Goal: Task Accomplishment & Management: Use online tool/utility

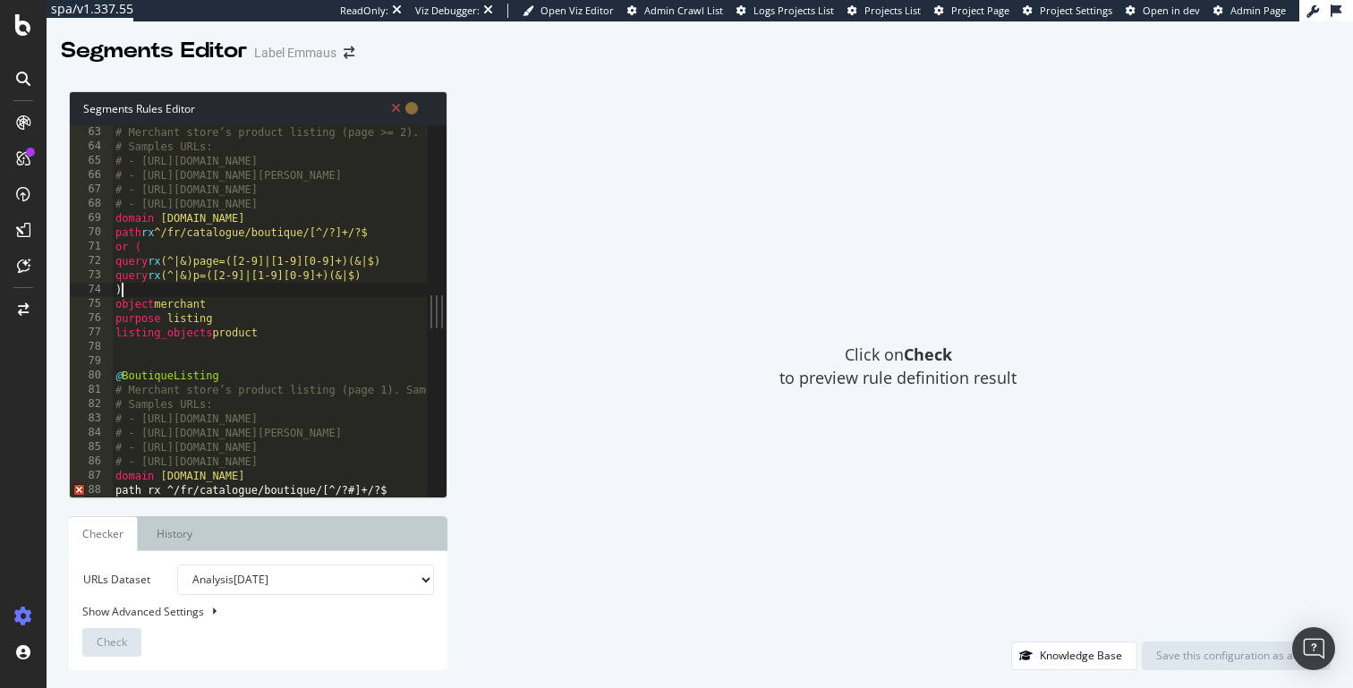
click at [251, 285] on div "# Merchant store’s product listing (page >= 2). Same grid template as categorie…" at bounding box center [615, 325] width 1006 height 400
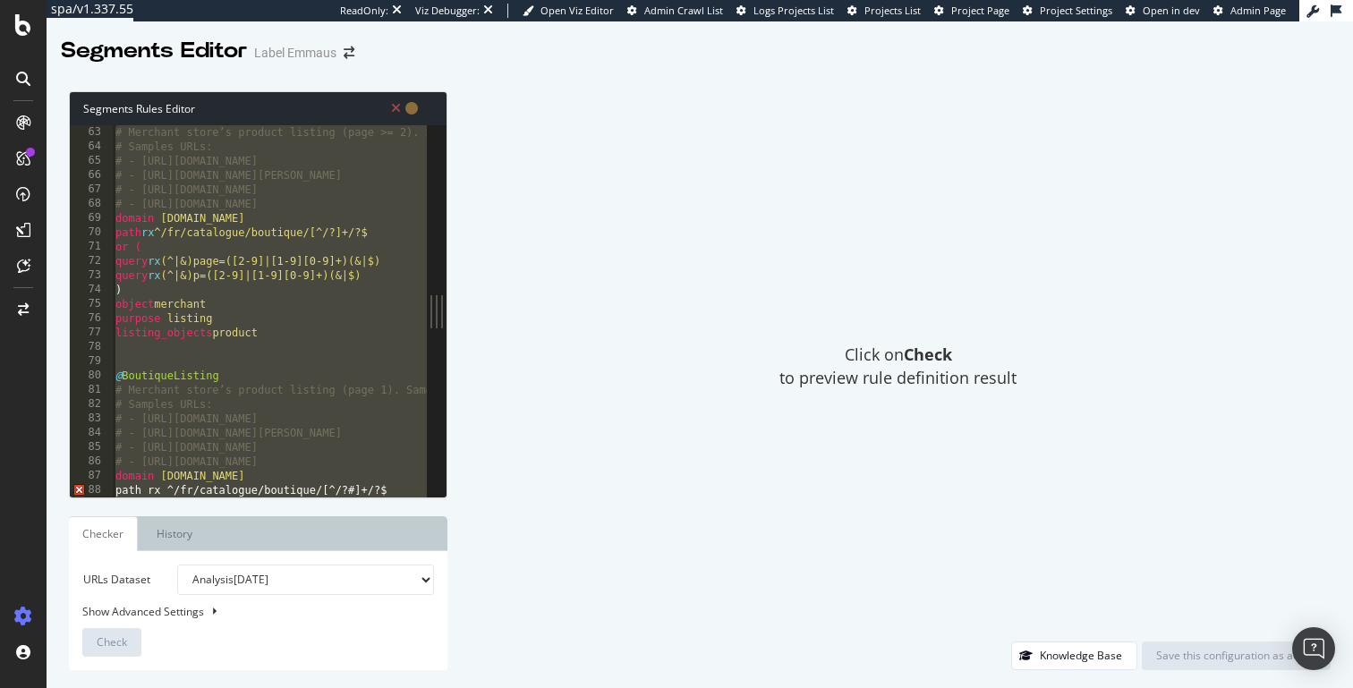
scroll to position [6572, 0]
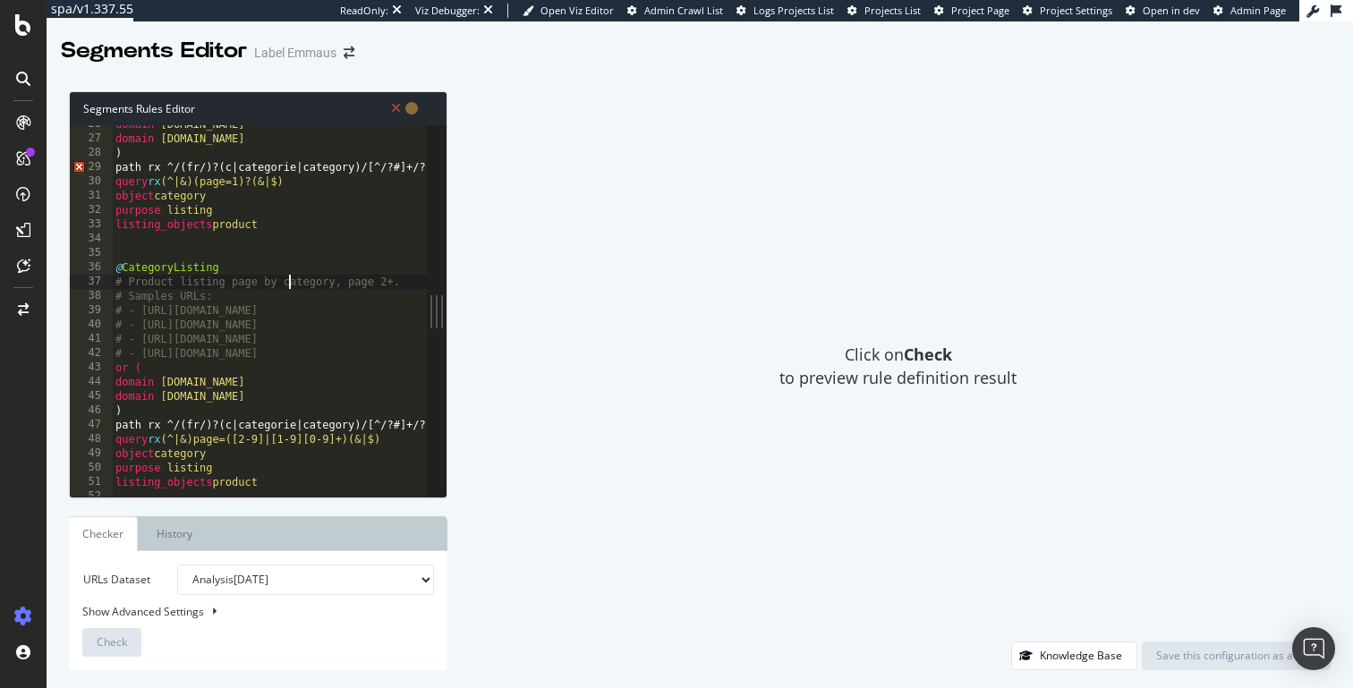
click at [293, 281] on div "domain [DOMAIN_NAME] domain [DOMAIN_NAME] ) path rx ^/(fr/)?(c|categorie|catego…" at bounding box center [360, 317] width 497 height 400
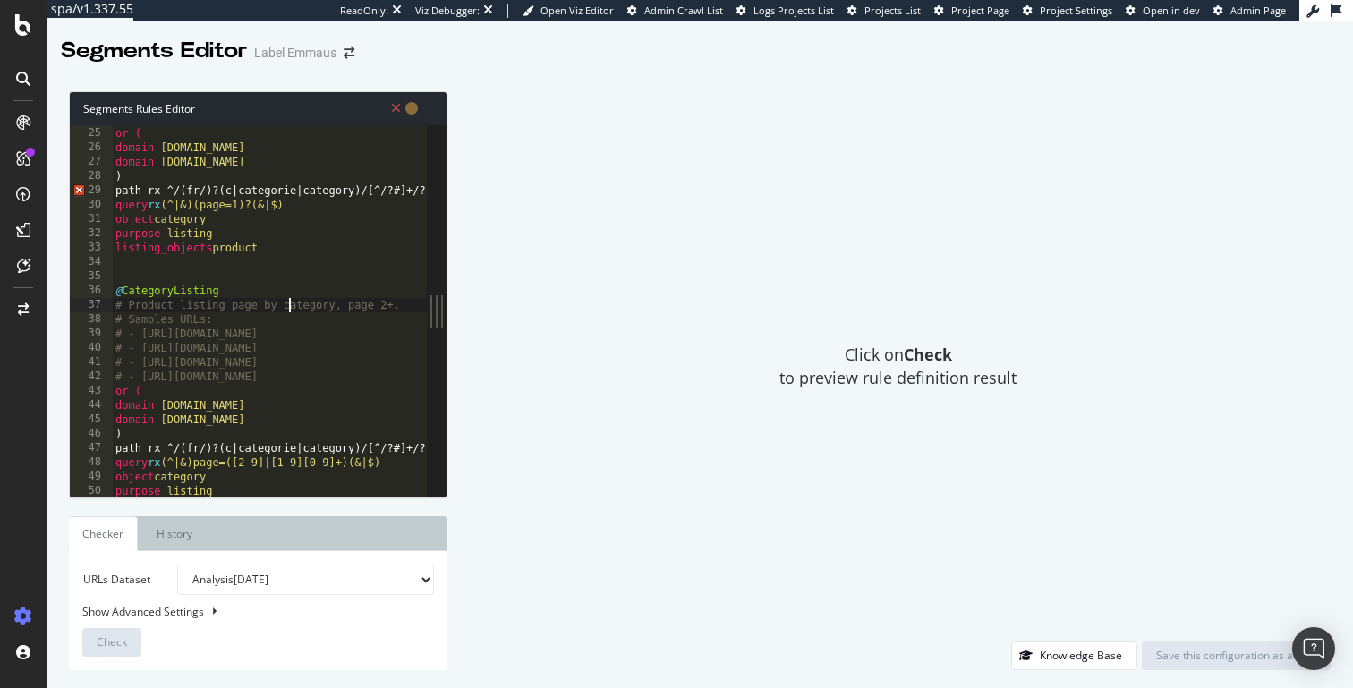
scroll to position [339, 0]
click at [364, 188] on div "# - [URL][DOMAIN_NAME] or ( domain [DOMAIN_NAME] domain [DOMAIN_NAME] ) path rx…" at bounding box center [360, 315] width 497 height 400
click at [402, 191] on div "# - [URL][DOMAIN_NAME] or ( domain [DOMAIN_NAME] domain [DOMAIN_NAME] ) path rx…" at bounding box center [360, 315] width 497 height 400
click at [398, 448] on div "# - [URL][DOMAIN_NAME] or ( domain [DOMAIN_NAME] domain [DOMAIN_NAME] ) path rx…" at bounding box center [360, 315] width 497 height 400
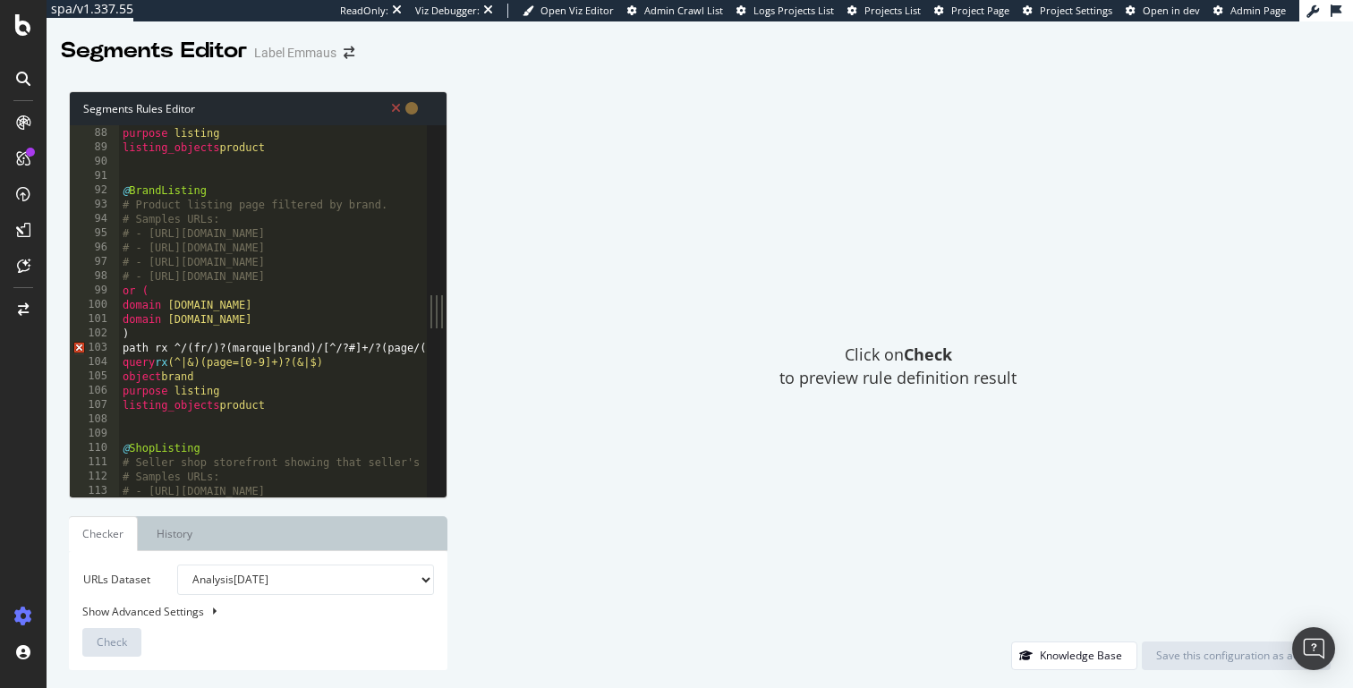
scroll to position [1280, 0]
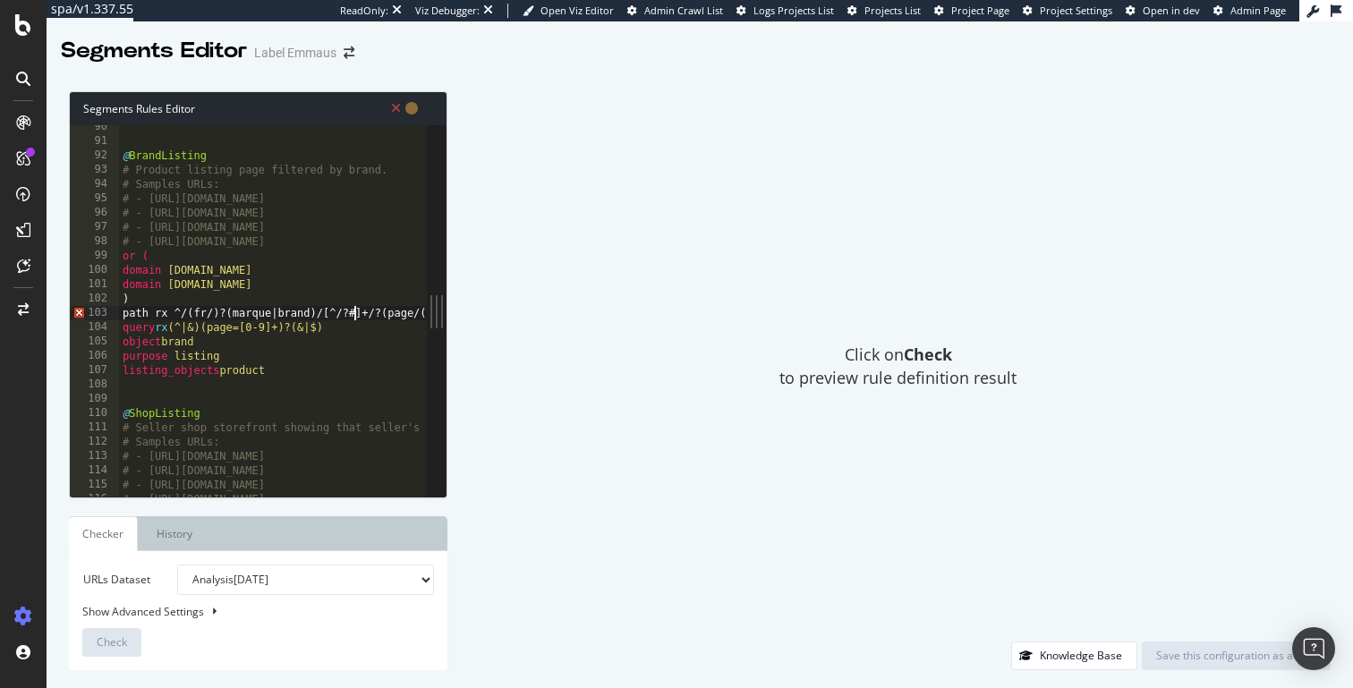
click at [354, 313] on div "@ BrandListing # Product listing page filtered by brand. # Samples URLs: # - [U…" at bounding box center [364, 320] width 490 height 400
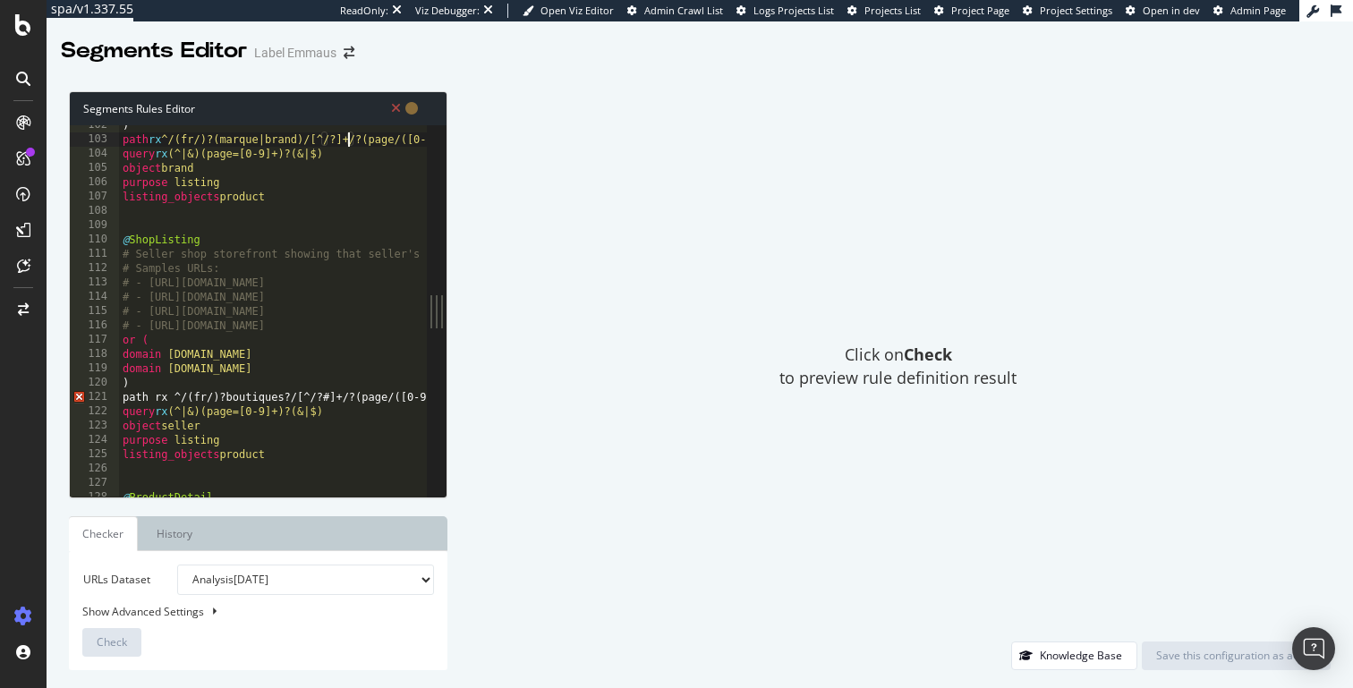
scroll to position [1510, 0]
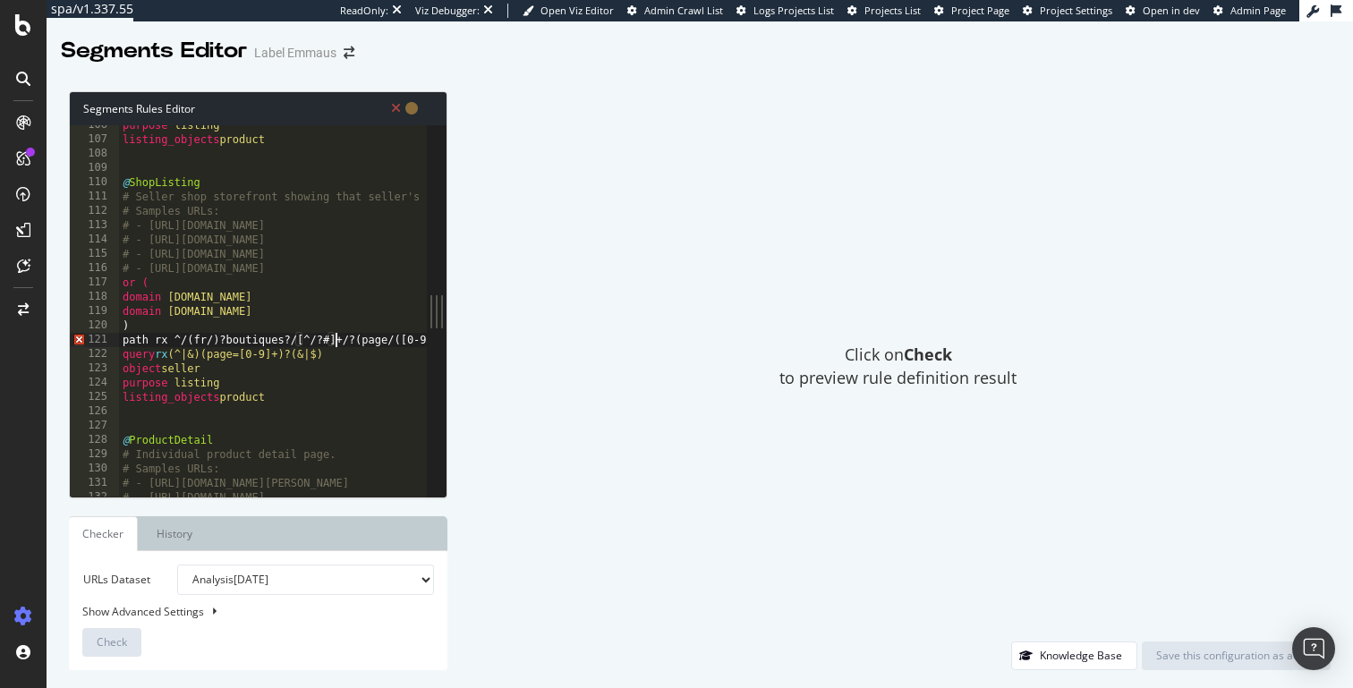
click at [332, 343] on div "purpose listing listing_objects product @ ShopListing # Seller shop storefront …" at bounding box center [364, 318] width 490 height 400
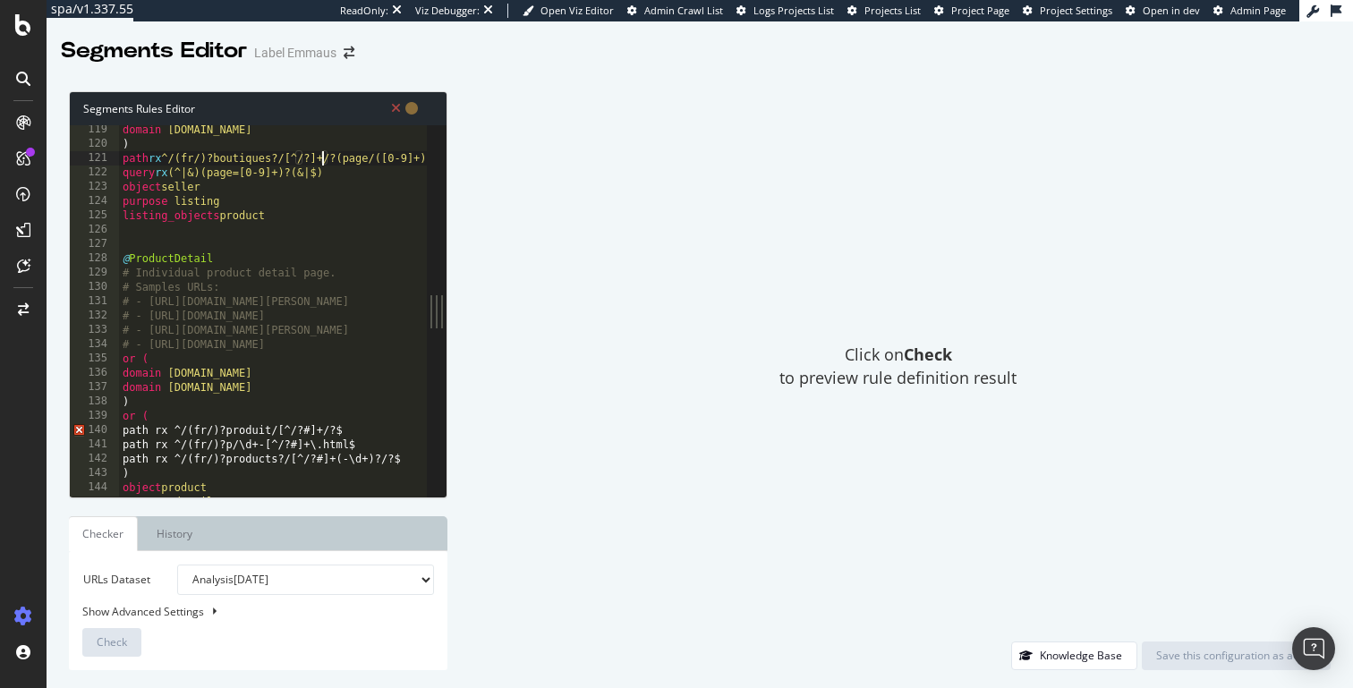
scroll to position [1705, 0]
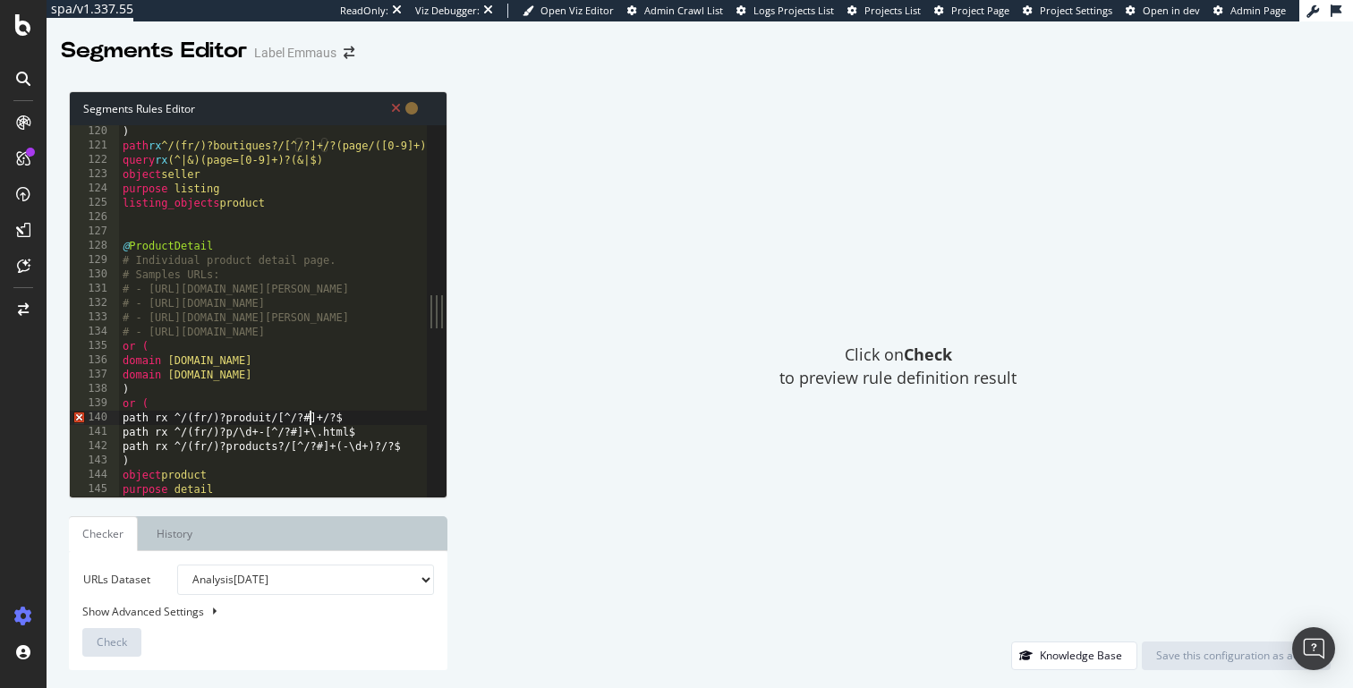
click at [310, 420] on div ") path rx ^/(fr/)?boutiques?/[^/?]+/?(page/([0-9]+))?$ query rx (^|&)(page=[0-9…" at bounding box center [364, 324] width 490 height 400
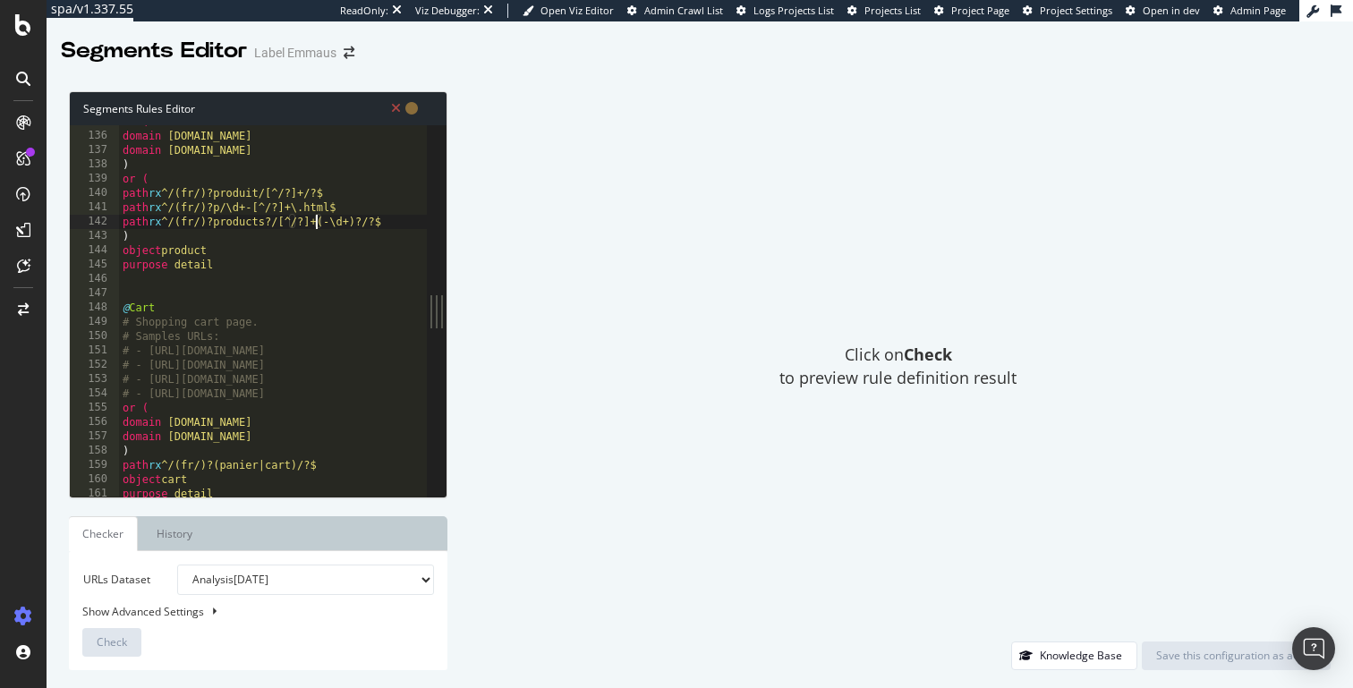
scroll to position [0, 0]
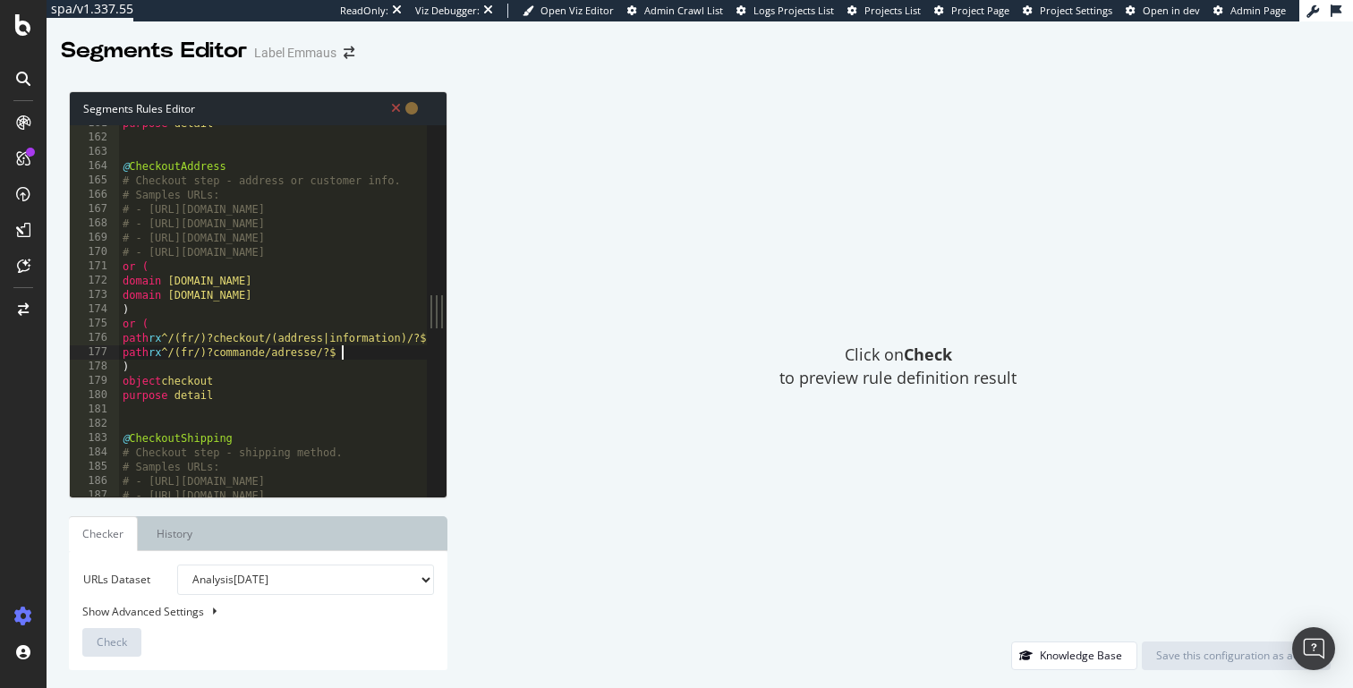
click at [343, 351] on div "purpose detail @ CheckoutAddress # Checkout step - address or customer info. # …" at bounding box center [364, 316] width 490 height 400
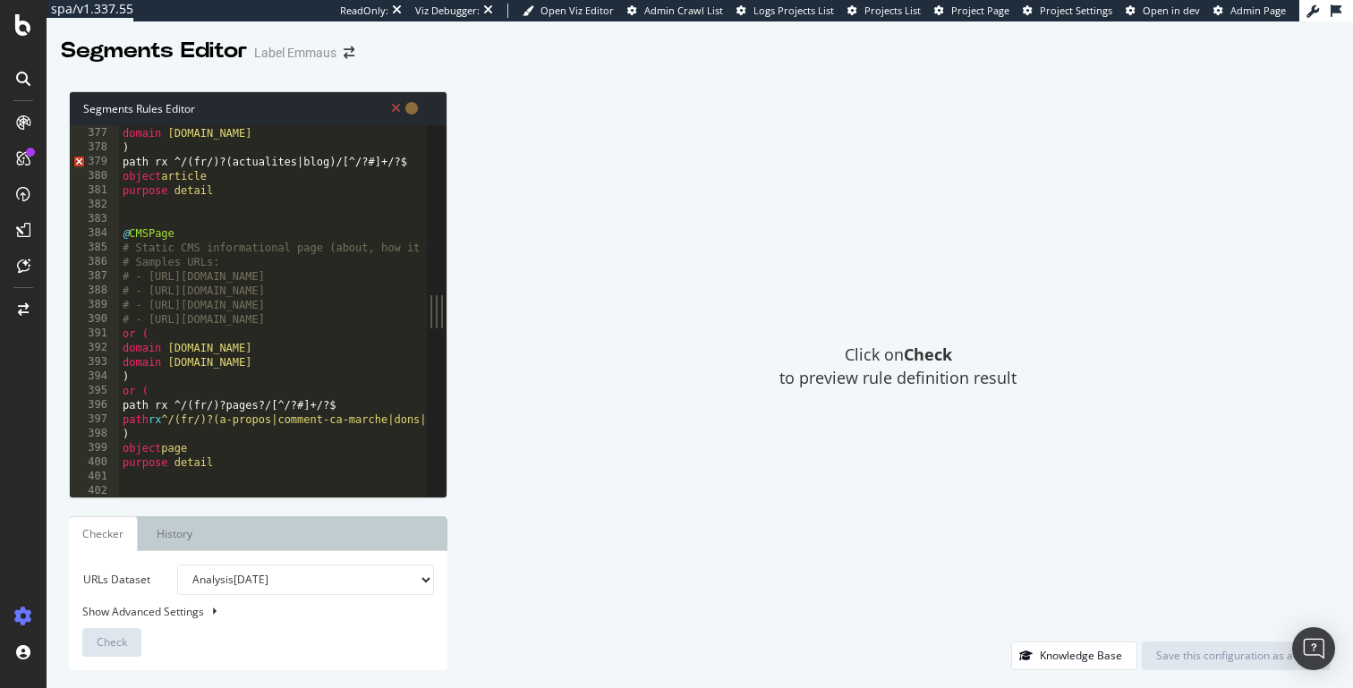
scroll to position [5358, 0]
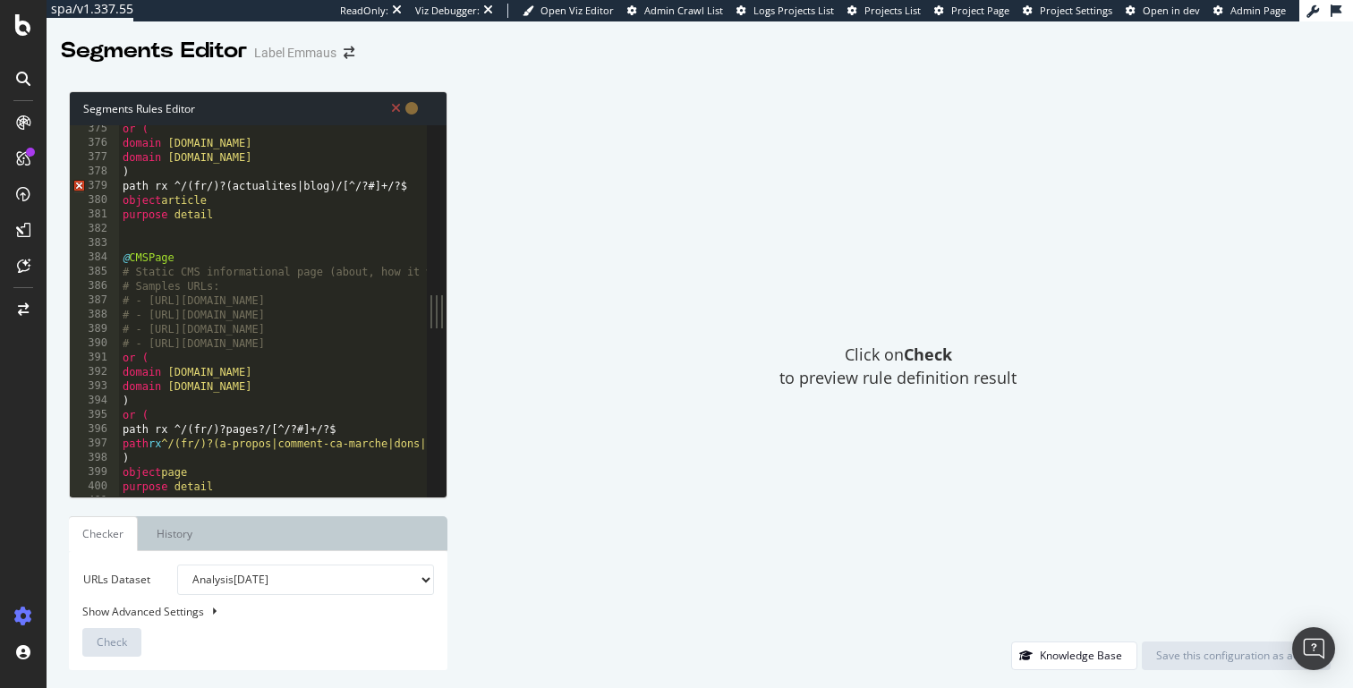
click at [373, 191] on div "or ( domain [DOMAIN_NAME] domain [DOMAIN_NAME] ) path rx ^/(fr/)?(actualites|bl…" at bounding box center [364, 322] width 490 height 400
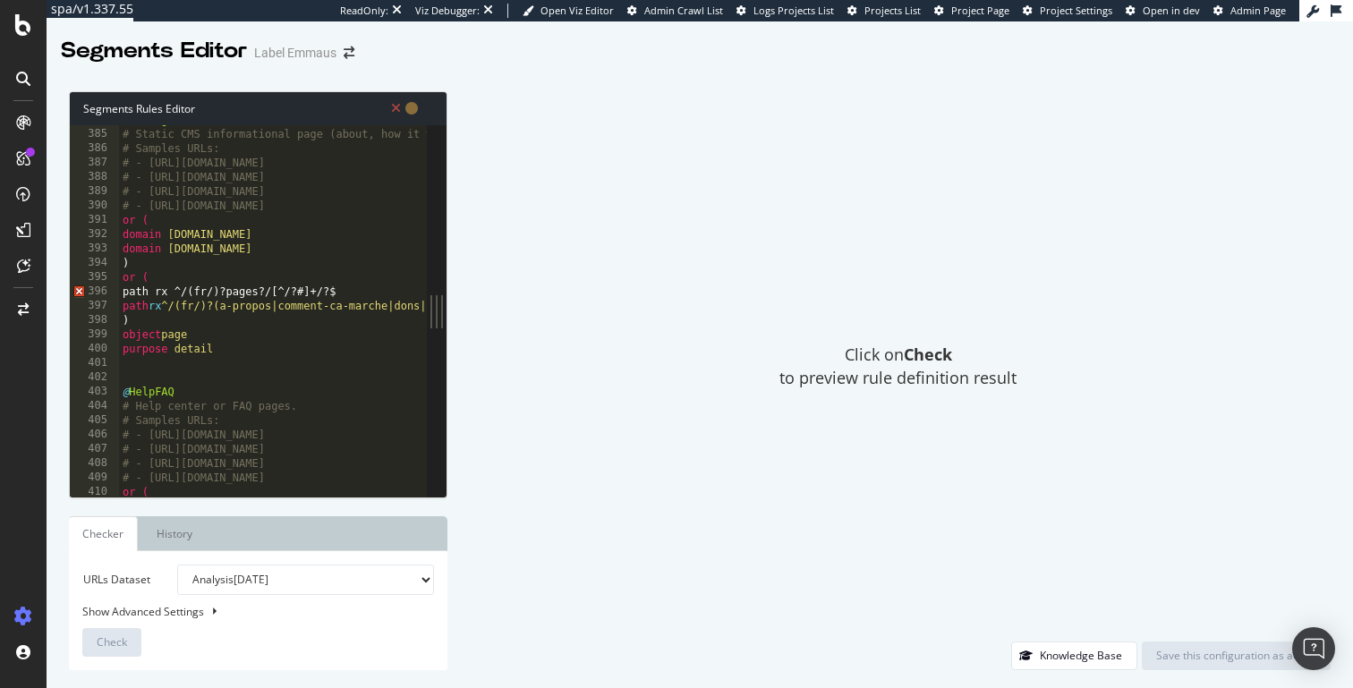
scroll to position [5530, 0]
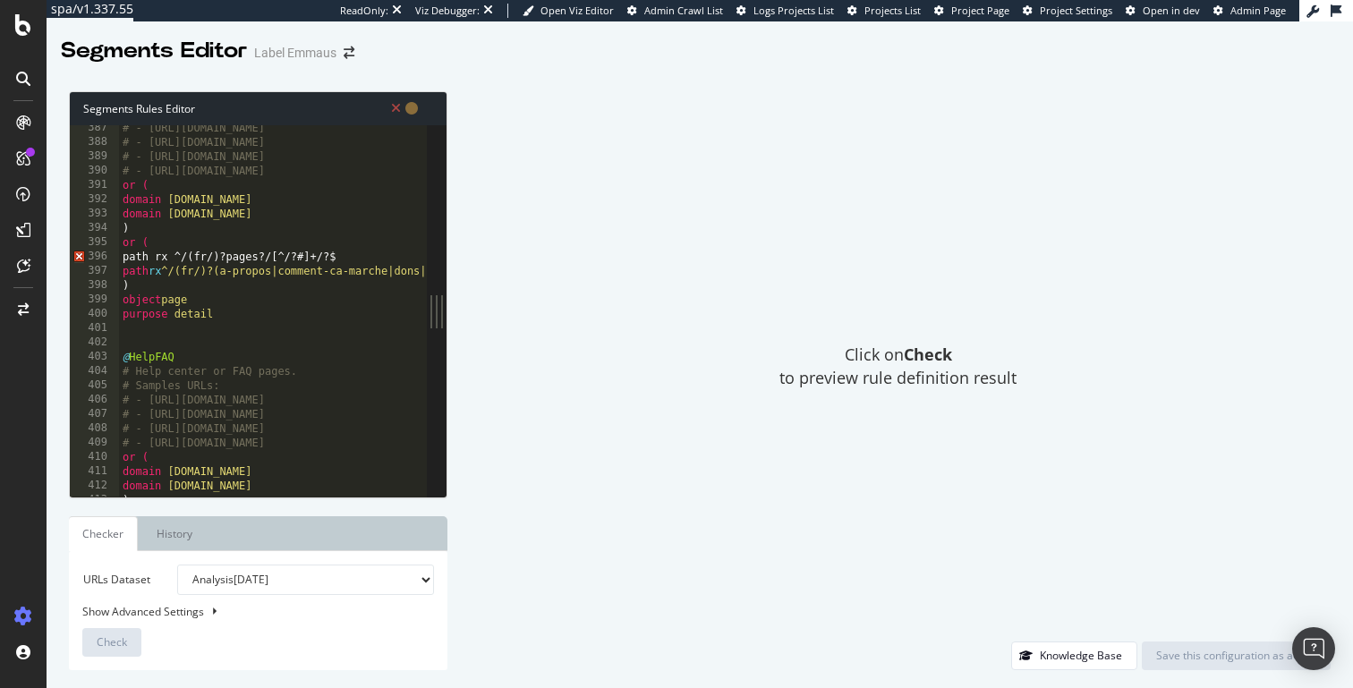
click at [304, 261] on div "# - [URL][DOMAIN_NAME] # - [URL][DOMAIN_NAME] # - [URL][DOMAIN_NAME] # - [URL][…" at bounding box center [364, 321] width 490 height 400
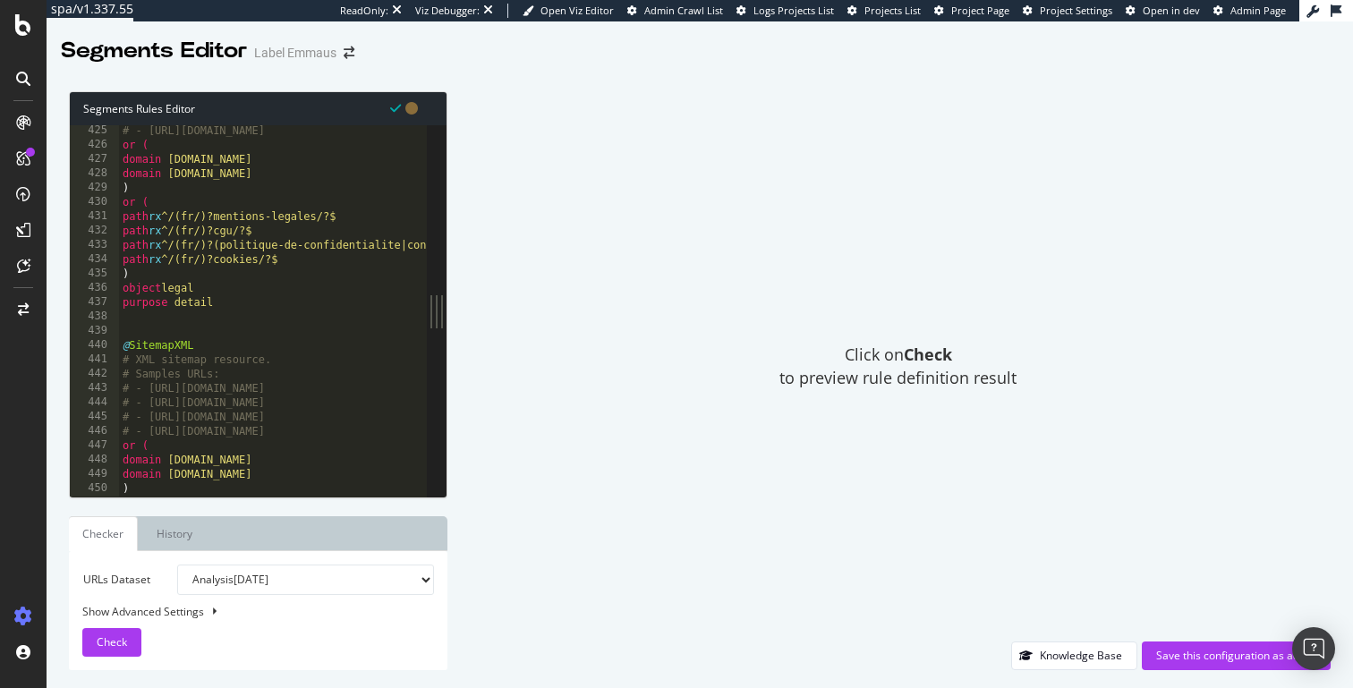
scroll to position [6072, 0]
click at [115, 640] on span "Check" at bounding box center [112, 641] width 30 height 15
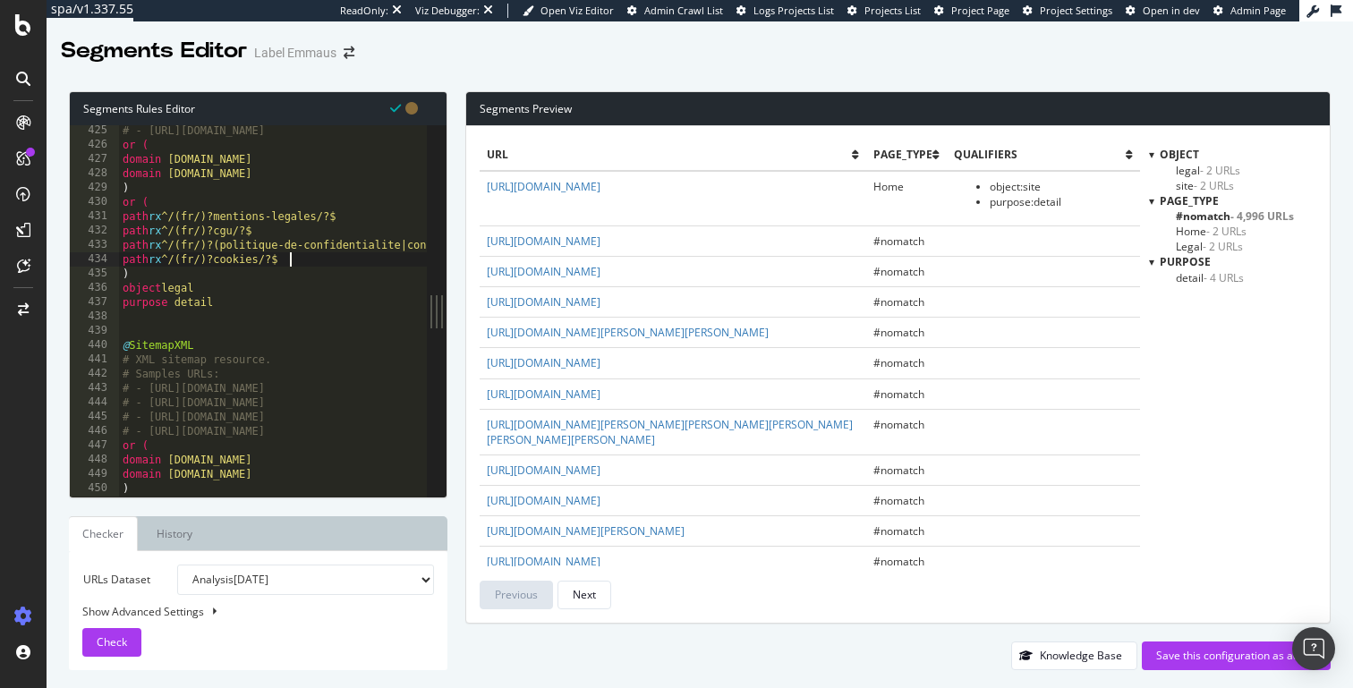
click at [342, 255] on div "# - [URL][DOMAIN_NAME] or ( domain [DOMAIN_NAME] domain [DOMAIN_NAME] ) or ( pa…" at bounding box center [364, 323] width 490 height 400
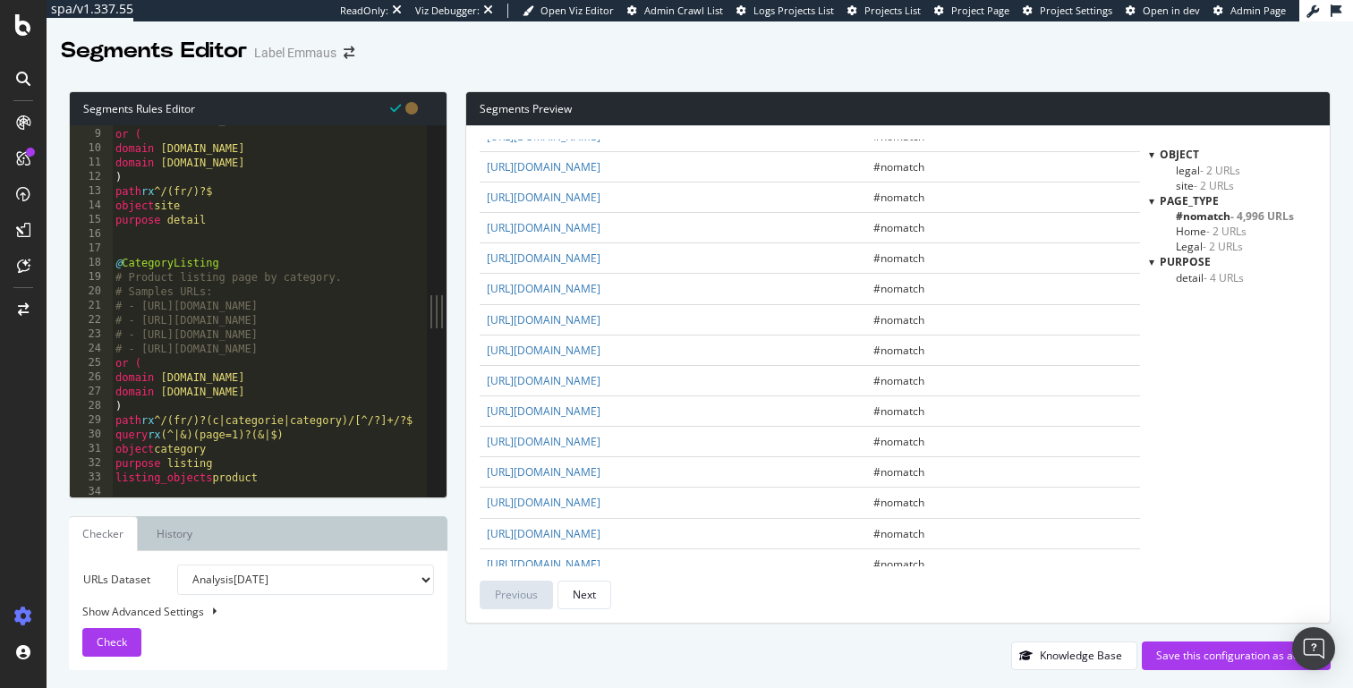
scroll to position [118, 0]
click at [280, 420] on div "or ( domain [DOMAIN_NAME] domain [DOMAIN_NAME] ) path rx ^/(fr/)?$ object site …" at bounding box center [357, 321] width 490 height 400
click at [327, 420] on div "or ( domain [DOMAIN_NAME] domain [DOMAIN_NAME] ) path rx ^/(fr/)?$ object site …" at bounding box center [357, 321] width 490 height 400
click at [220, 425] on div "or ( domain [DOMAIN_NAME] domain [DOMAIN_NAME] ) path rx ^/(fr/)?$ object site …" at bounding box center [357, 321] width 490 height 400
type textarea "query rx (^|&)(page=1)?(&|$)"
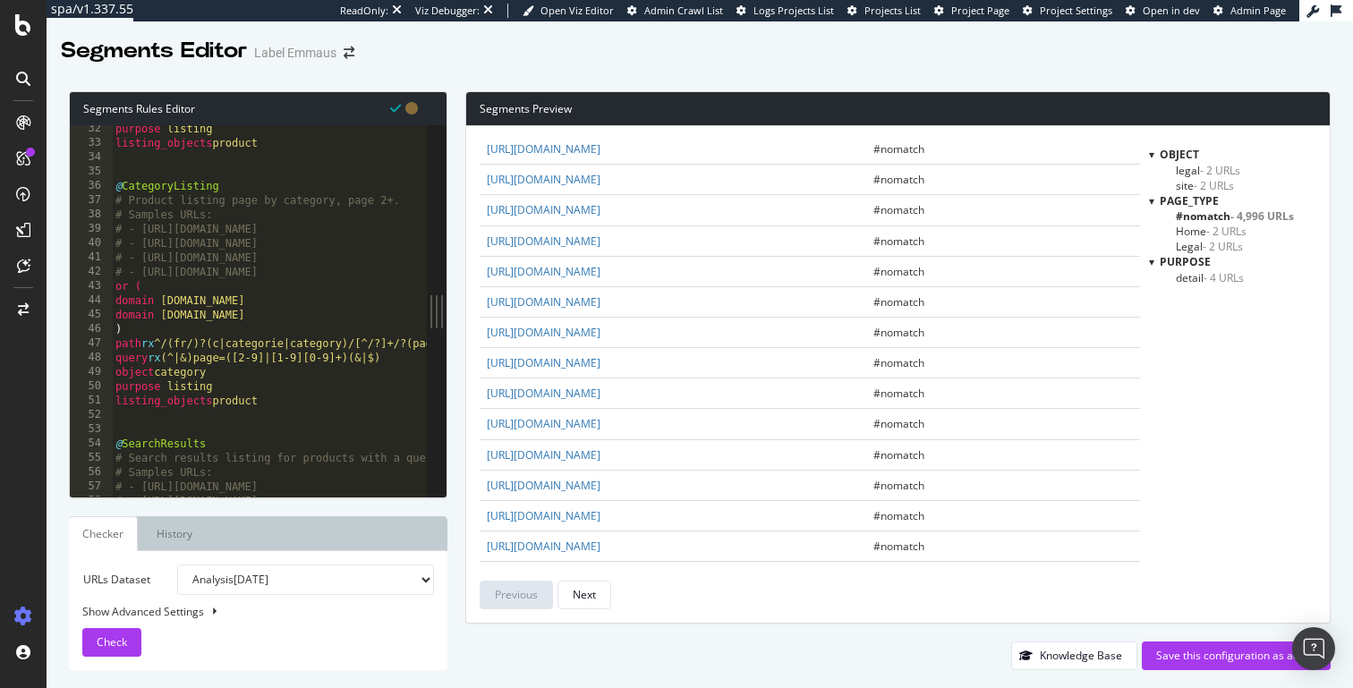
scroll to position [414, 0]
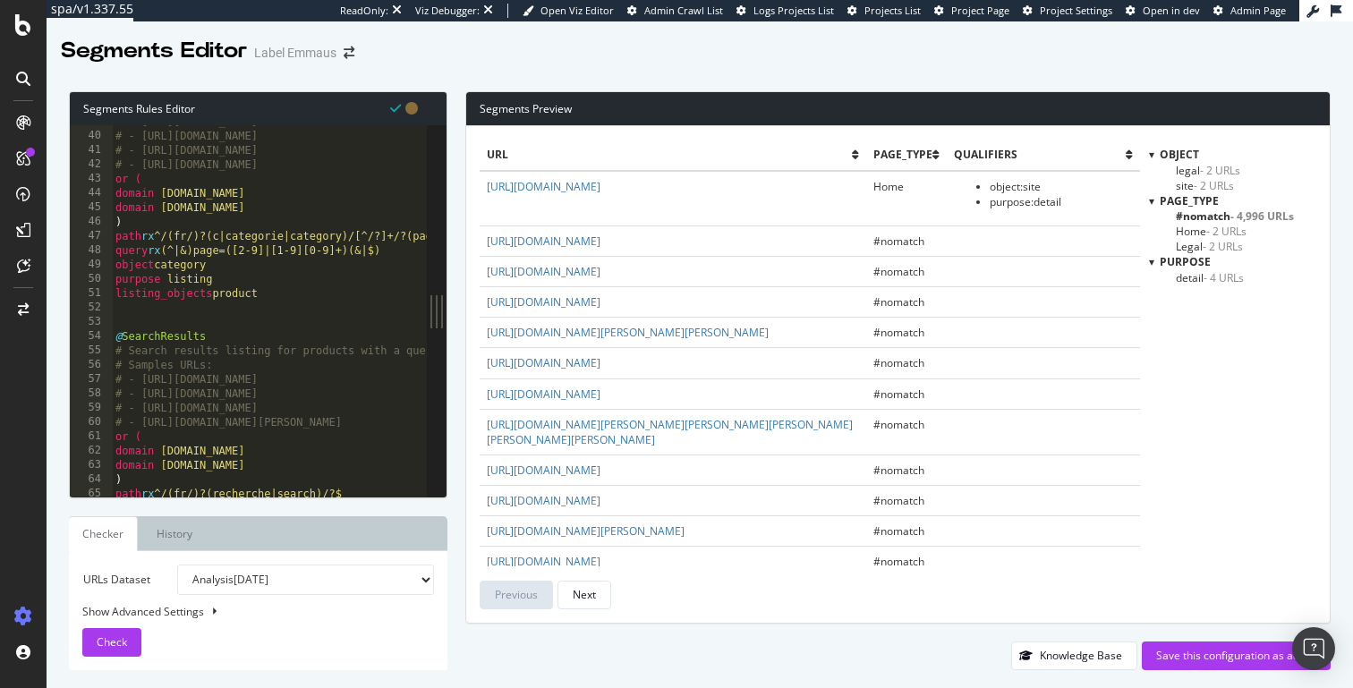
click at [135, 619] on div "URLs Dataset Analysis [DATE] Analysis [DATE] Analysis [DATE] Analysis [DATE] An…" at bounding box center [258, 611] width 352 height 92
click at [142, 613] on div "Show Advanced Settings" at bounding box center [245, 611] width 352 height 15
select select "5000"
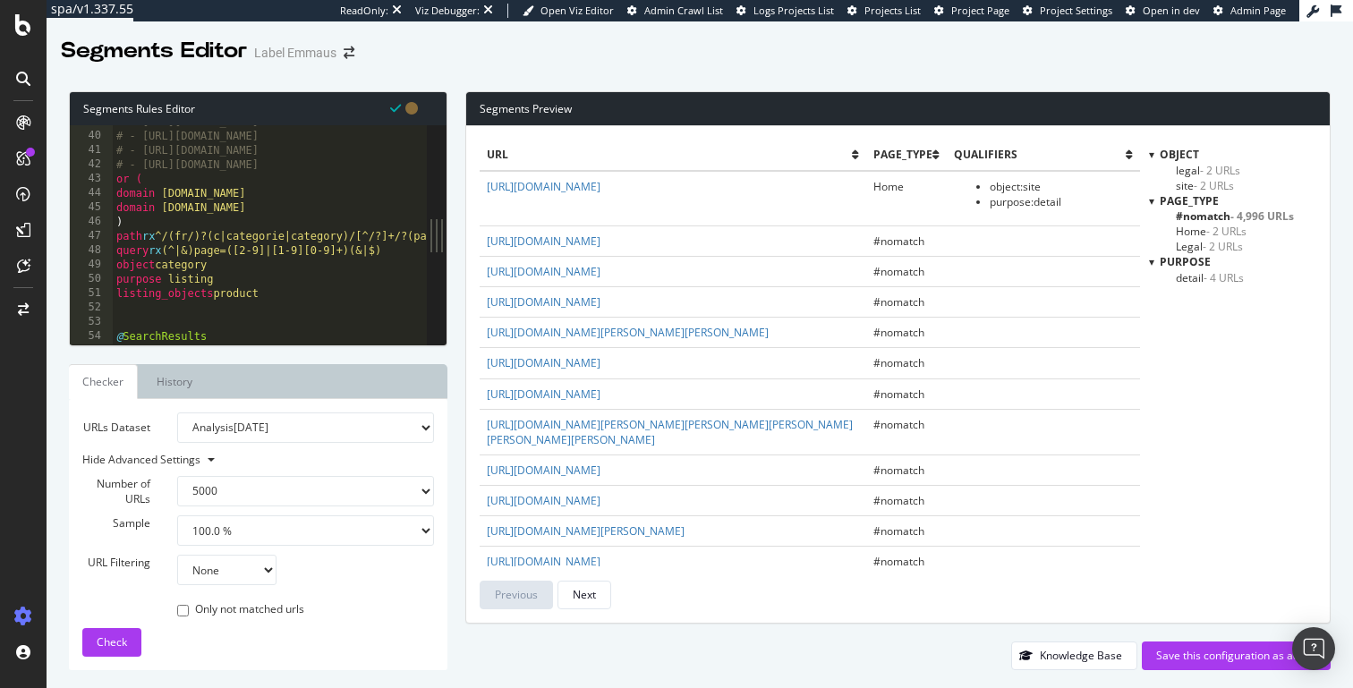
click at [216, 528] on select "1.0 % 10.0 % 20.0 % 50.0 % 100.0 %" at bounding box center [305, 530] width 257 height 30
select select "10"
click at [177, 515] on select "1.0 % 10.0 % 20.0 % 50.0 % 100.0 %" at bounding box center [305, 530] width 257 height 30
click at [119, 651] on div "Check" at bounding box center [112, 642] width 30 height 27
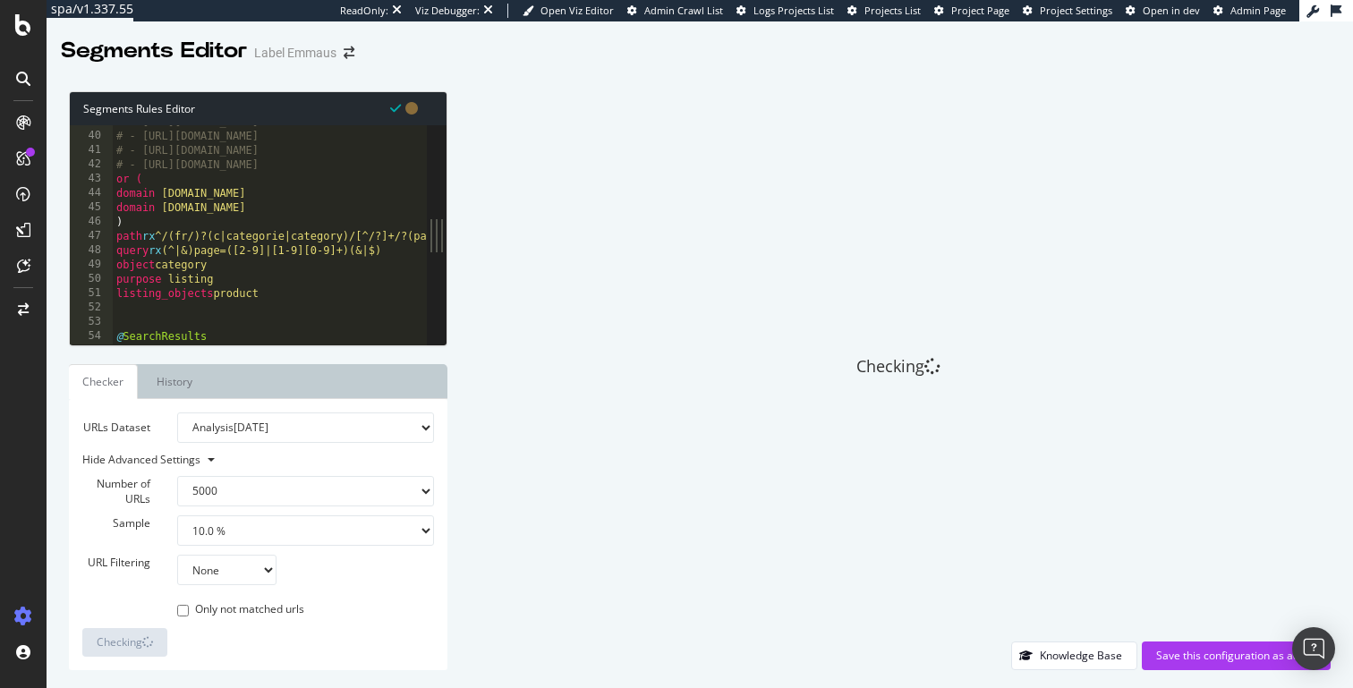
click at [251, 586] on div "Number of URLs 100 500 1000 5000 Sample 1.0 % 10.0 % 20.0 % 50.0 % 100.0 % URL …" at bounding box center [258, 535] width 352 height 167
click at [251, 580] on select "None Equal to Not equal to Starts with Doesn't start with Ends with Doesn't end…" at bounding box center [226, 570] width 99 height 30
click at [335, 569] on div "URL Filtering None Equal to Not equal to Starts with Doesn't start with Ends wi…" at bounding box center [258, 570] width 379 height 30
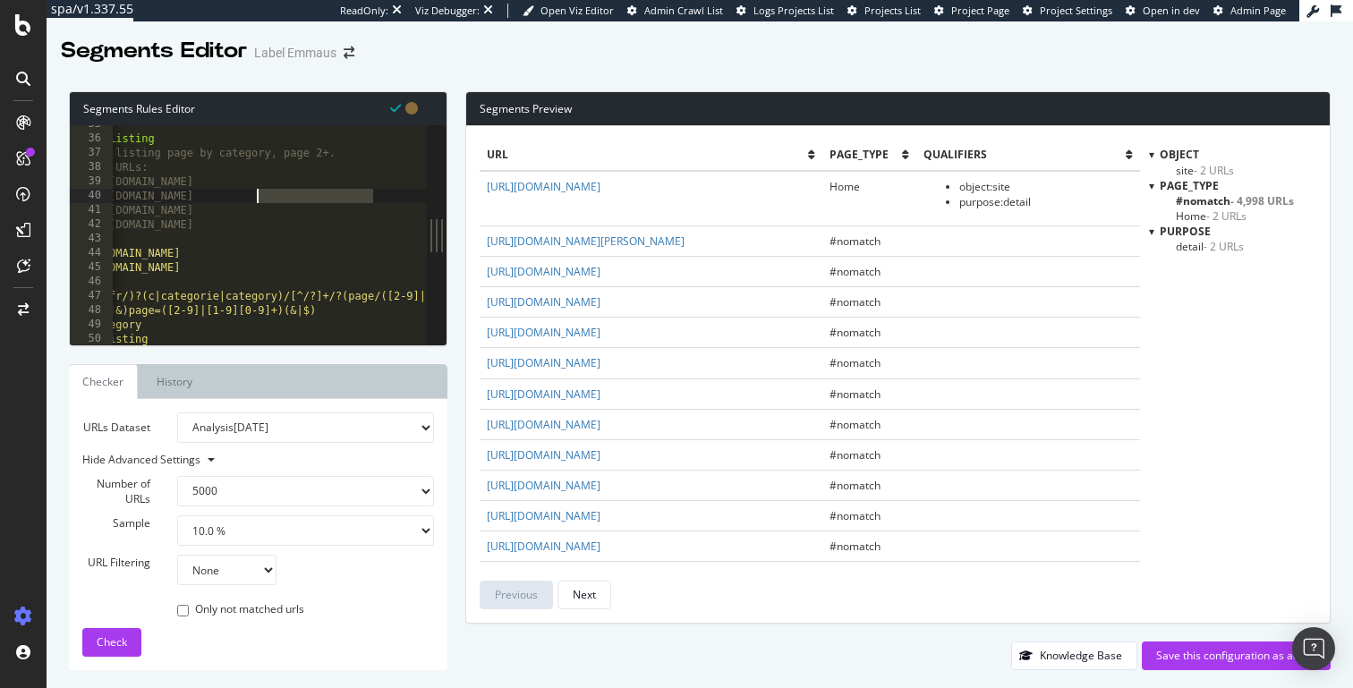
scroll to position [0, 0]
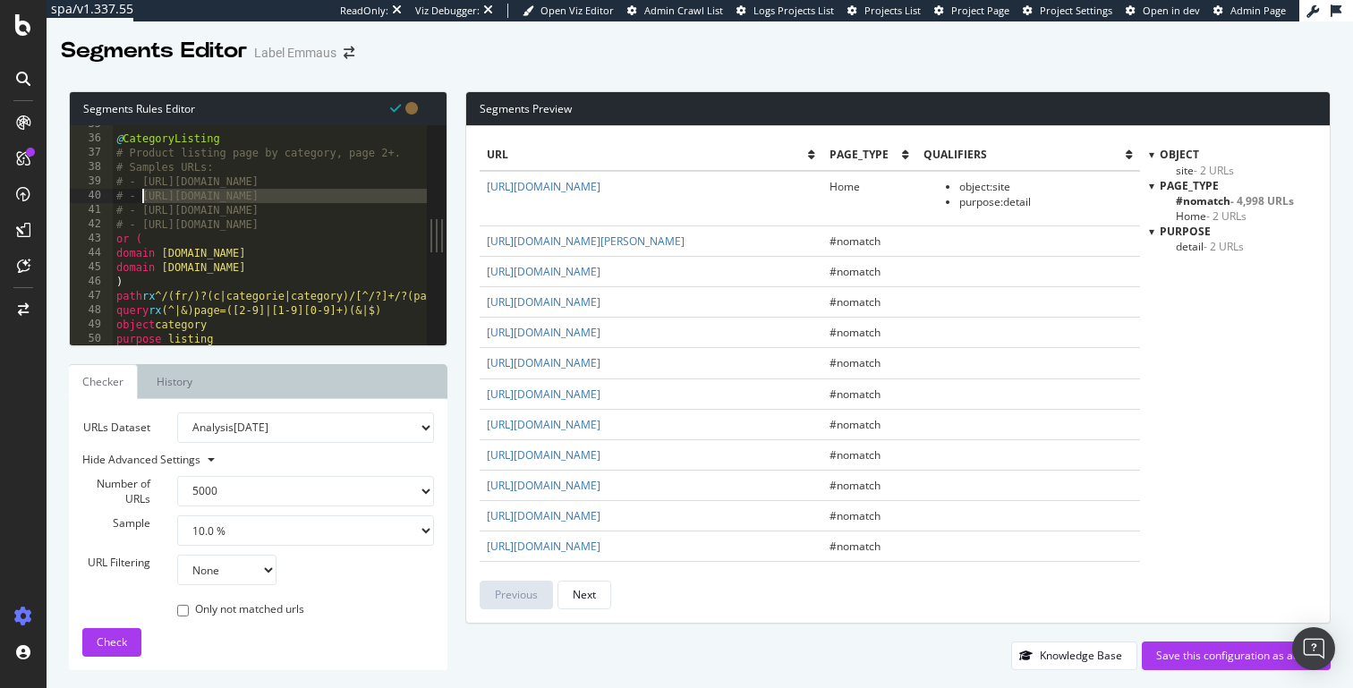
drag, startPoint x: 374, startPoint y: 195, endPoint x: 144, endPoint y: 199, distance: 230.0
click at [144, 199] on div "@ CategoryListing # Product listing page by category, page 2+. # Samples URLs: …" at bounding box center [358, 241] width 490 height 248
click at [373, 232] on div "@ CategoryListing # Product listing page by category, page 2+. # Samples URLs: …" at bounding box center [358, 241] width 490 height 248
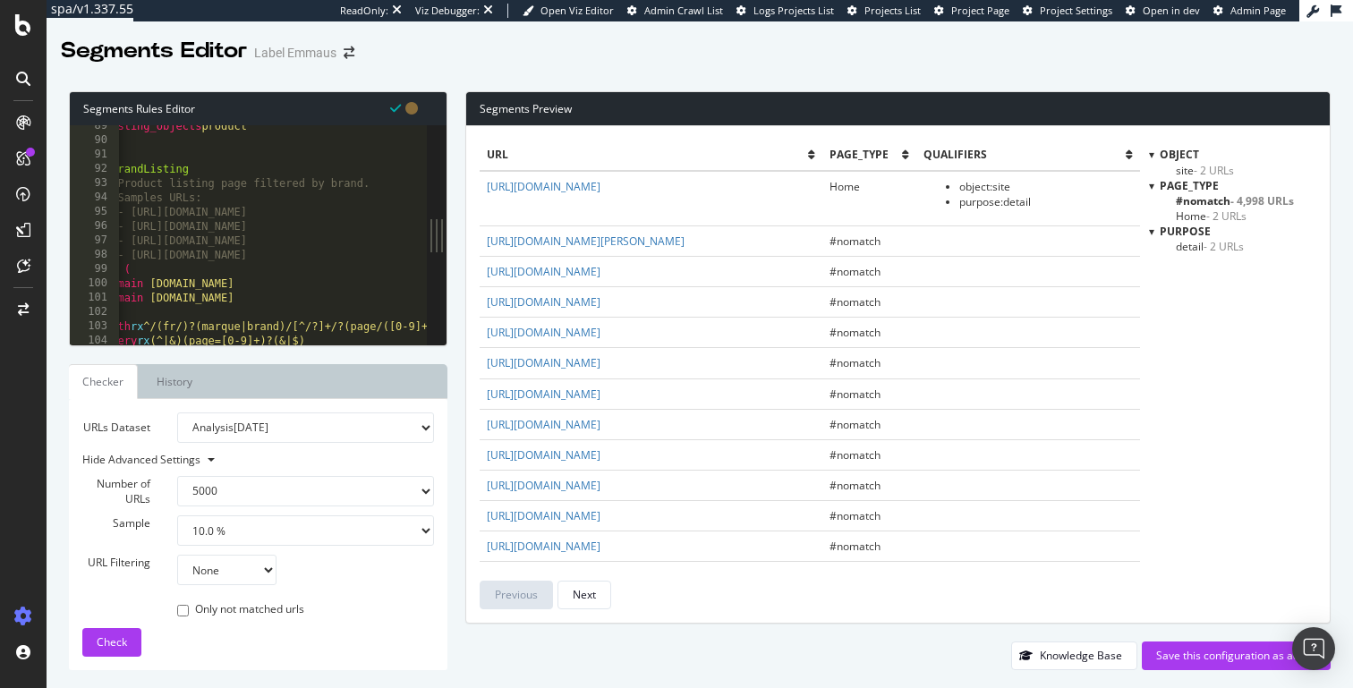
scroll to position [1263, 0]
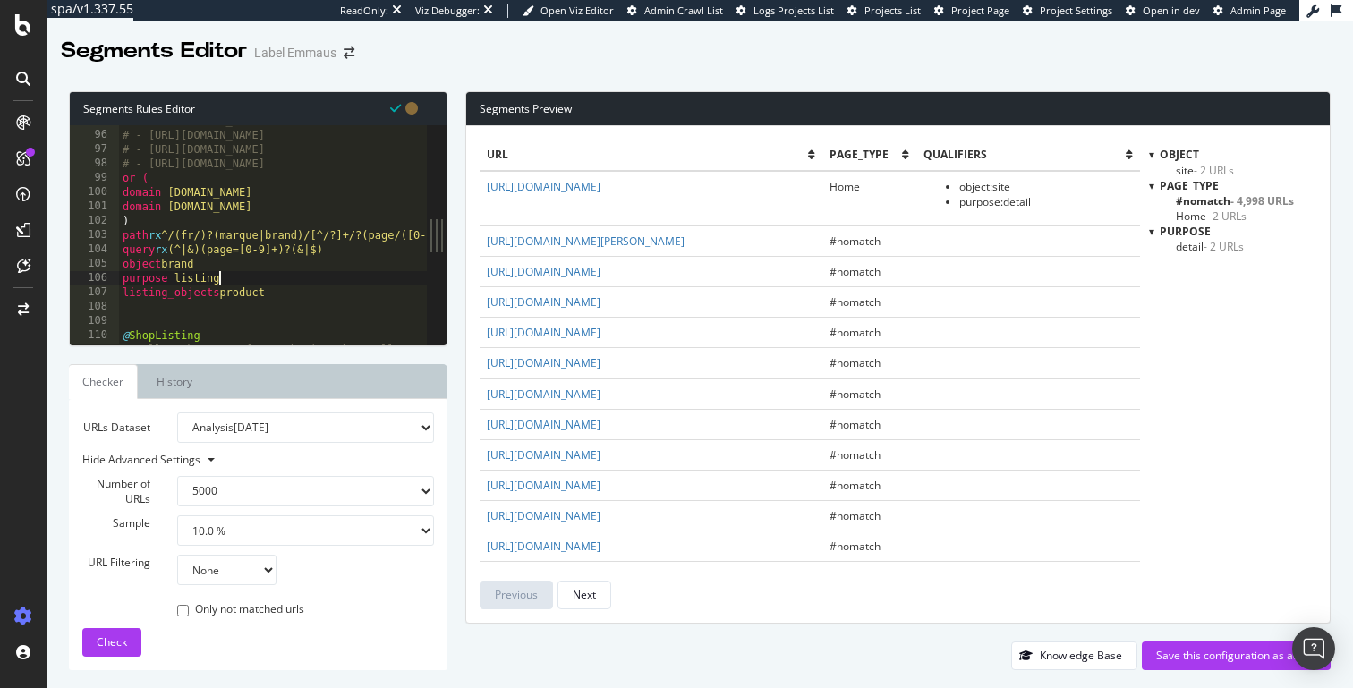
click at [282, 284] on div "# - [URL][DOMAIN_NAME] # - [URL][DOMAIN_NAME] # - [URL][DOMAIN_NAME] # - [URL][…" at bounding box center [364, 238] width 490 height 248
click at [285, 286] on div "# - [URL][DOMAIN_NAME] # - [URL][DOMAIN_NAME] # - [URL][DOMAIN_NAME] # - [URL][…" at bounding box center [364, 238] width 490 height 248
type textarea "listing_objects product"
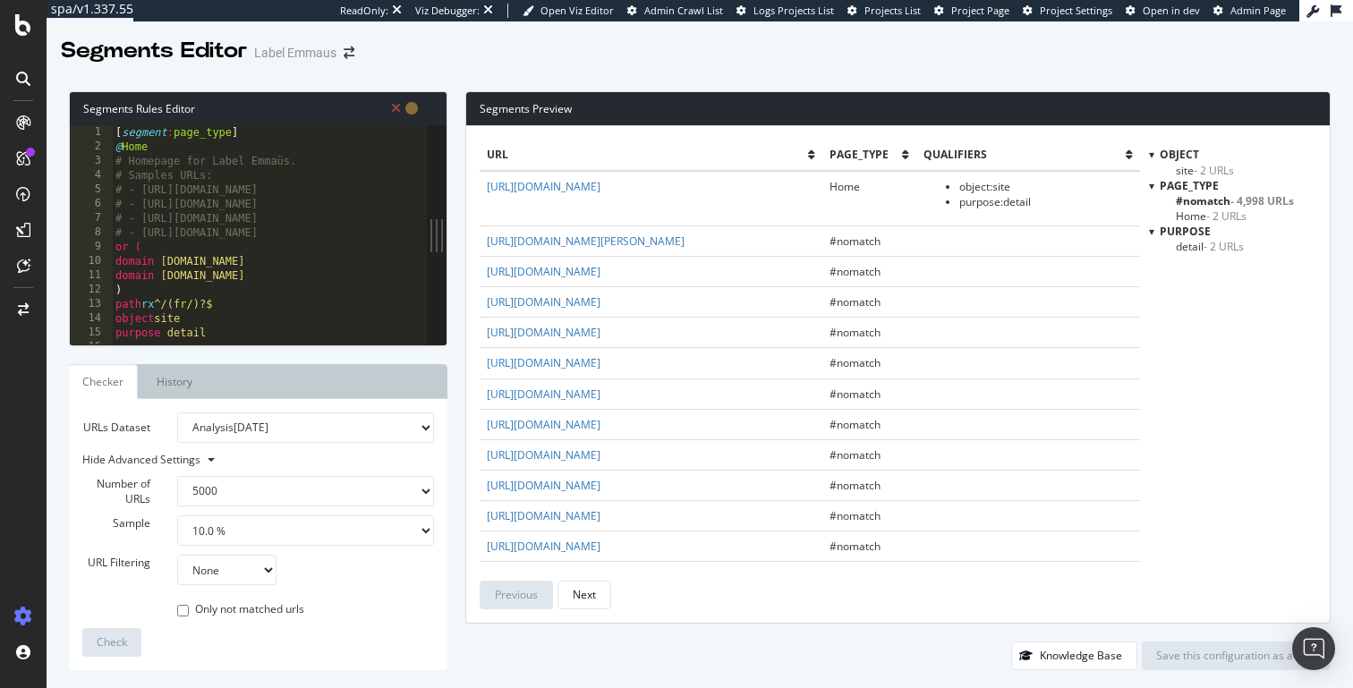
scroll to position [0, 0]
drag, startPoint x: 480, startPoint y: 107, endPoint x: 620, endPoint y: 107, distance: 140.5
click at [620, 107] on div "Segments Preview" at bounding box center [897, 109] width 863 height 34
click at [187, 378] on link "History" at bounding box center [174, 381] width 64 height 35
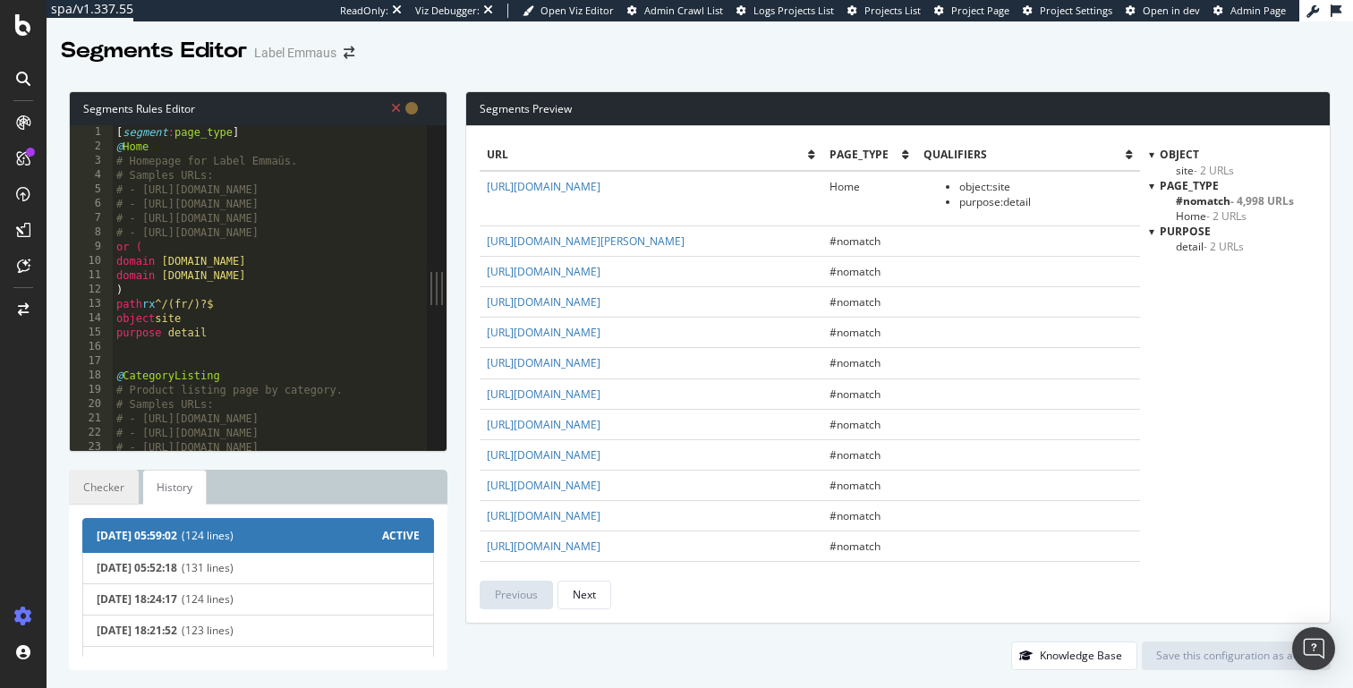
click at [86, 489] on link "Checker" at bounding box center [104, 487] width 70 height 35
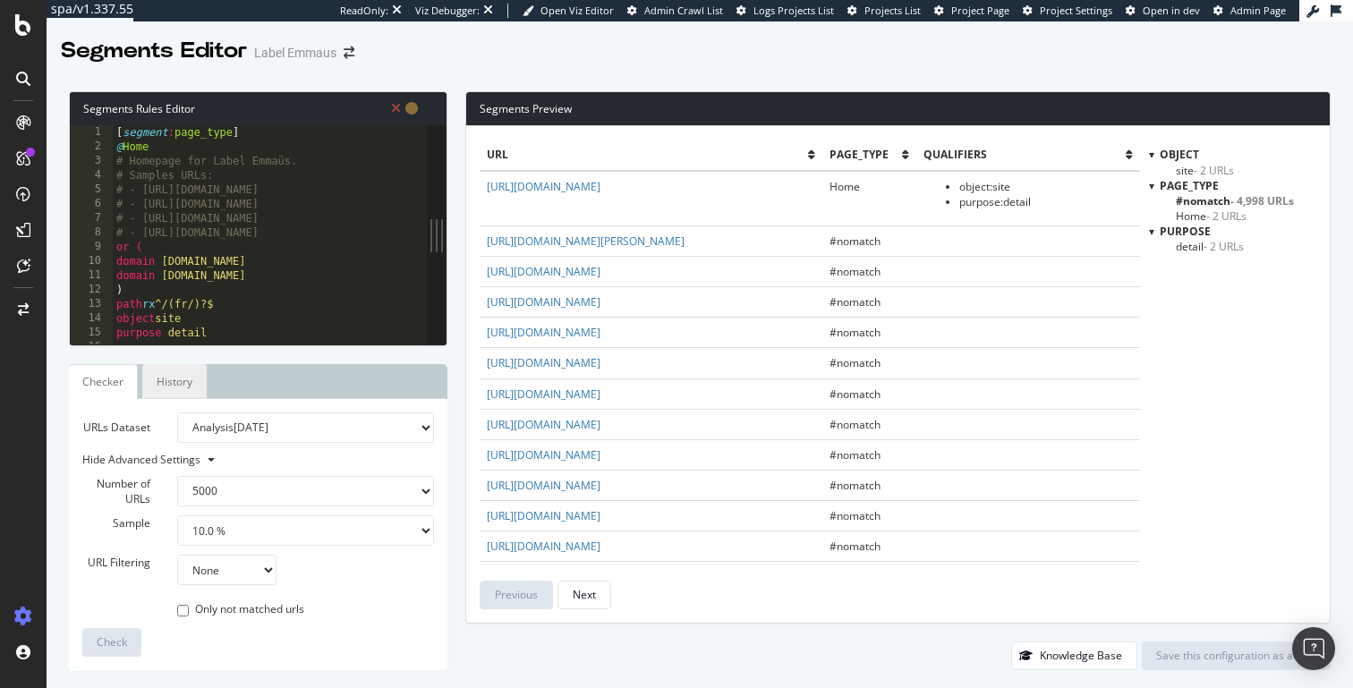
click at [180, 371] on link "History" at bounding box center [174, 381] width 64 height 35
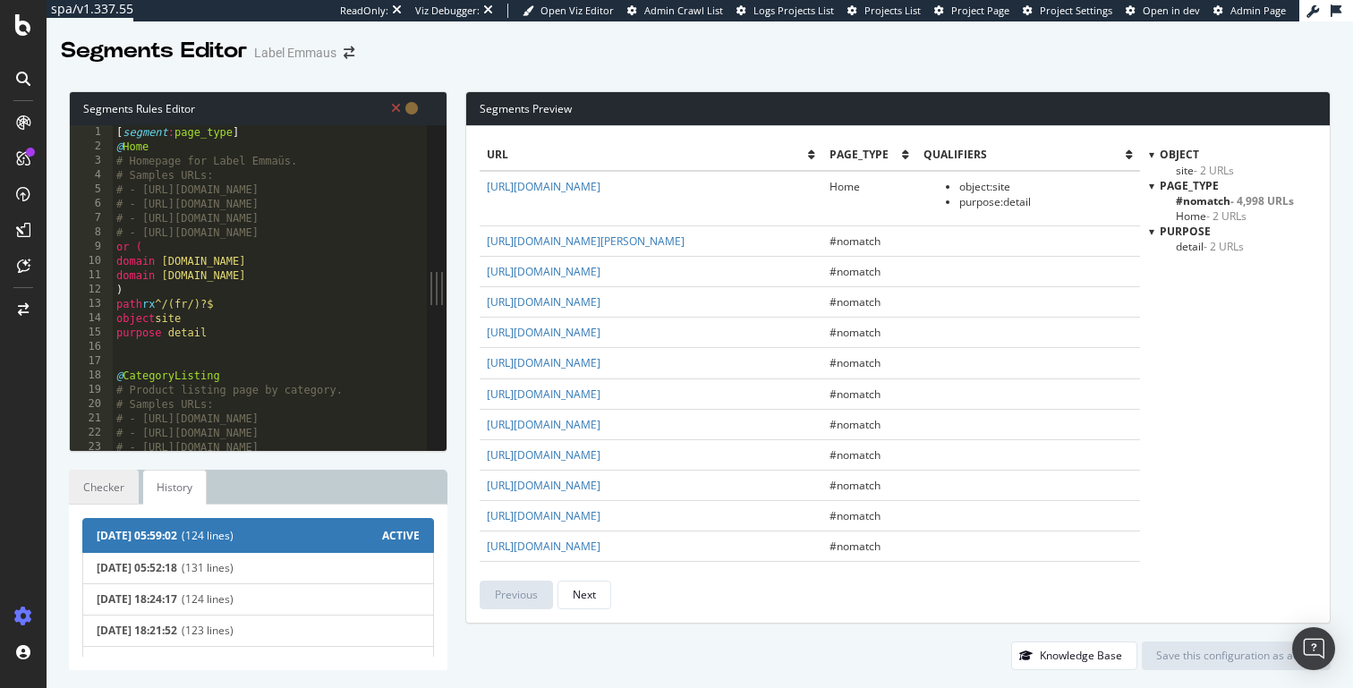
click at [92, 485] on link "Checker" at bounding box center [104, 487] width 70 height 35
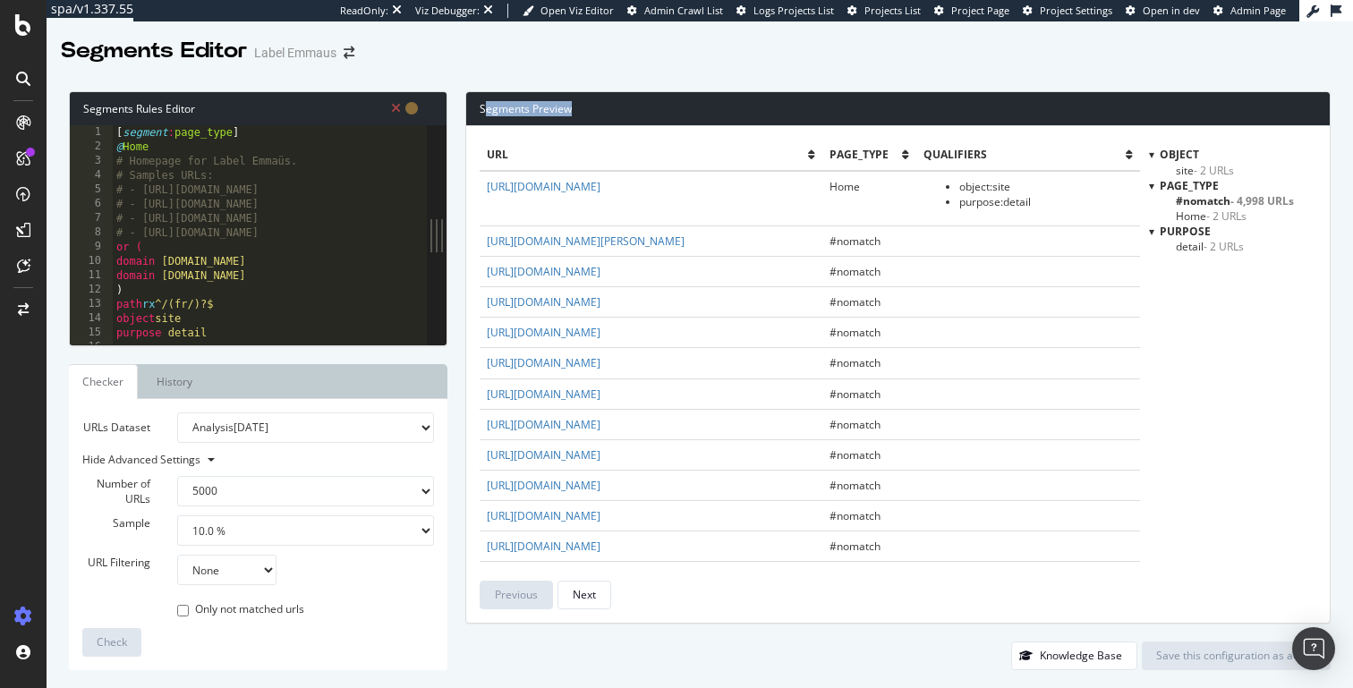
drag, startPoint x: 483, startPoint y: 110, endPoint x: 592, endPoint y: 107, distance: 109.2
click at [592, 107] on div "Segments Preview" at bounding box center [897, 109] width 863 height 34
click at [523, 112] on div "Segments Preview" at bounding box center [897, 109] width 863 height 34
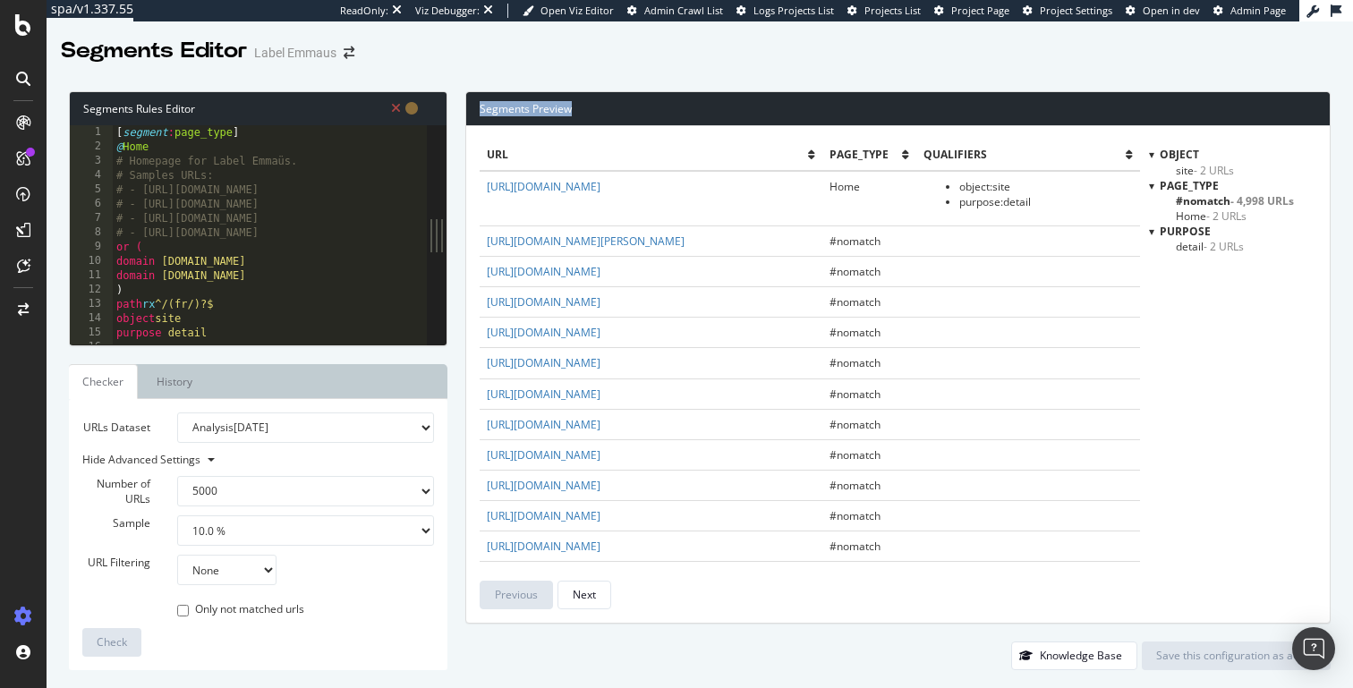
click at [523, 112] on div "Segments Preview" at bounding box center [897, 109] width 863 height 34
click at [565, 112] on div "Segments Preview" at bounding box center [897, 109] width 863 height 34
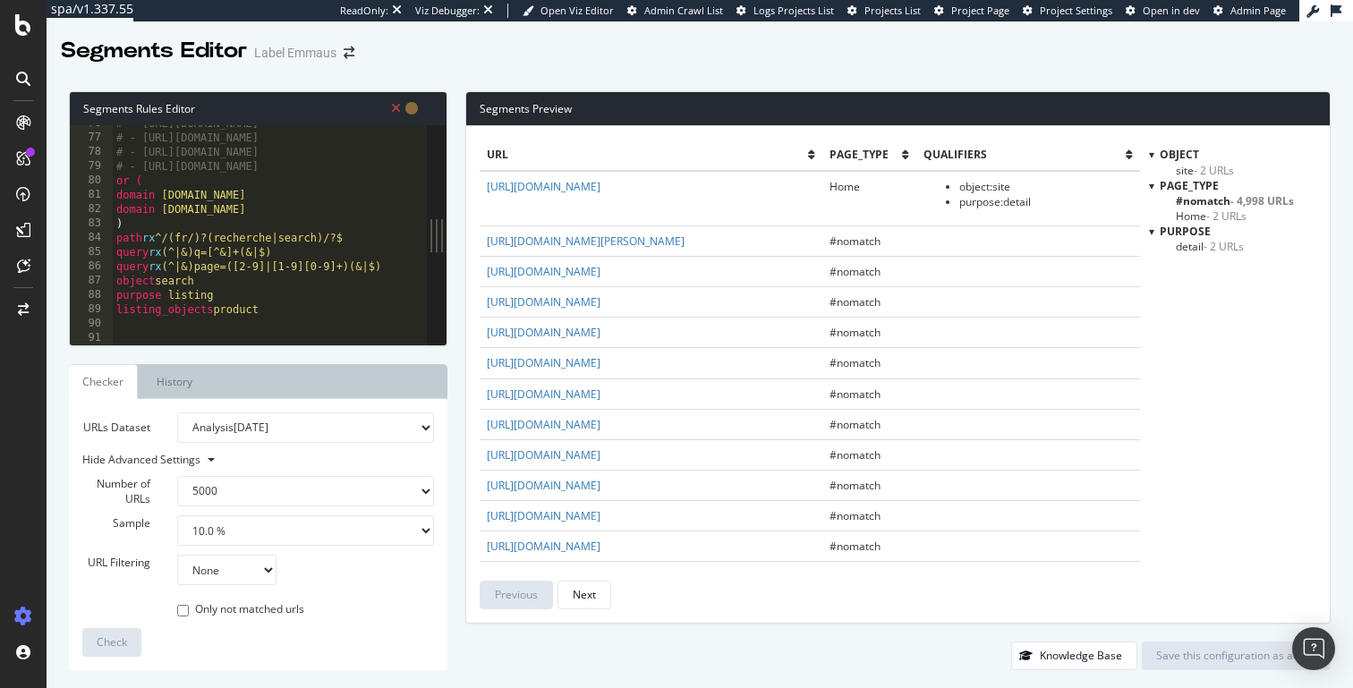
scroll to position [1100, 0]
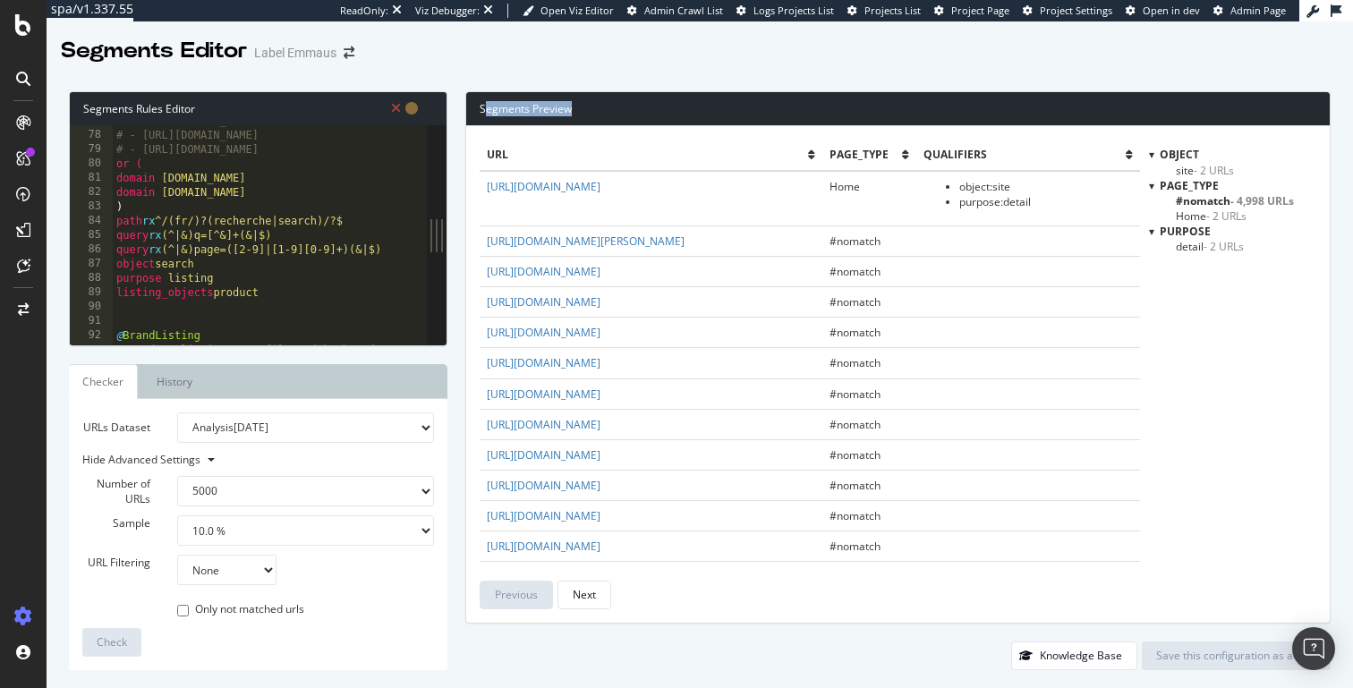
drag, startPoint x: 486, startPoint y: 109, endPoint x: 612, endPoint y: 109, distance: 126.2
click at [612, 109] on div "Segments Preview" at bounding box center [897, 109] width 863 height 34
drag, startPoint x: 498, startPoint y: 110, endPoint x: 593, endPoint y: 110, distance: 95.7
click at [593, 110] on div "Segments Preview" at bounding box center [897, 109] width 863 height 34
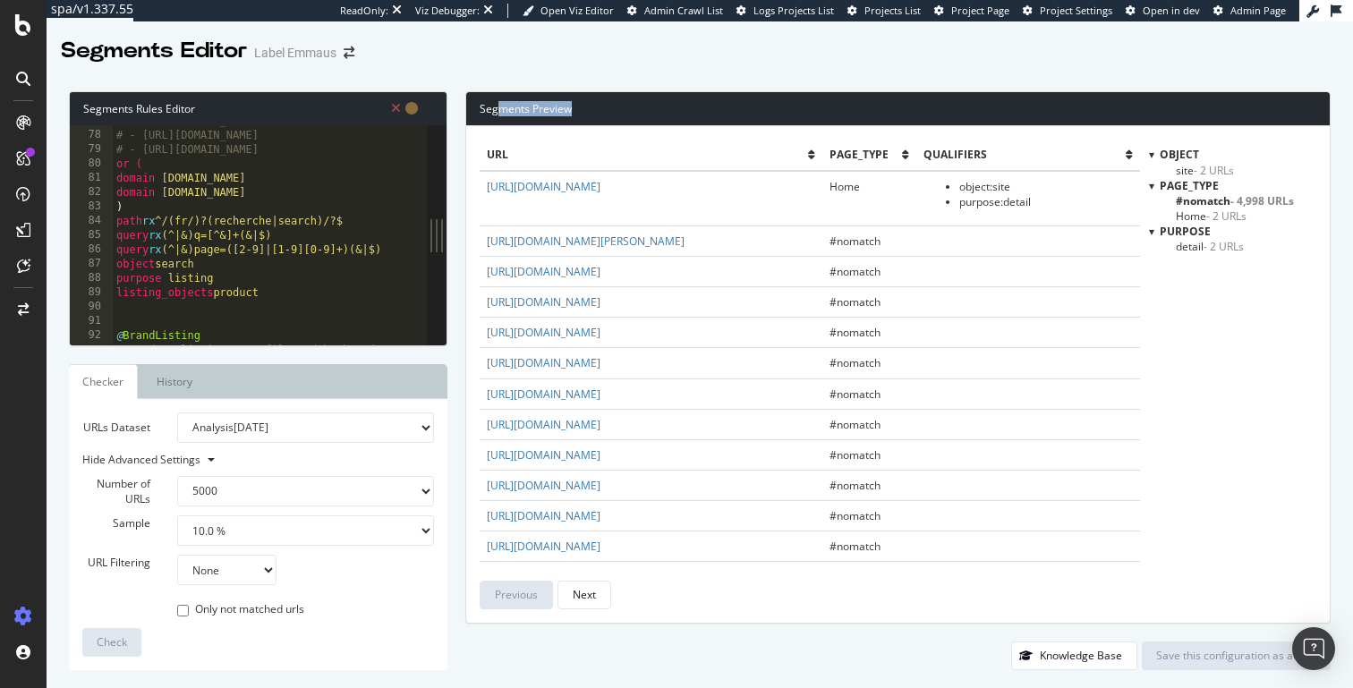
click at [593, 110] on div "Segments Preview" at bounding box center [897, 109] width 863 height 34
click at [249, 234] on div "# - [URL][DOMAIN_NAME] # - [URL][DOMAIN_NAME] # - [URL][DOMAIN_NAME] or ( domai…" at bounding box center [358, 238] width 490 height 248
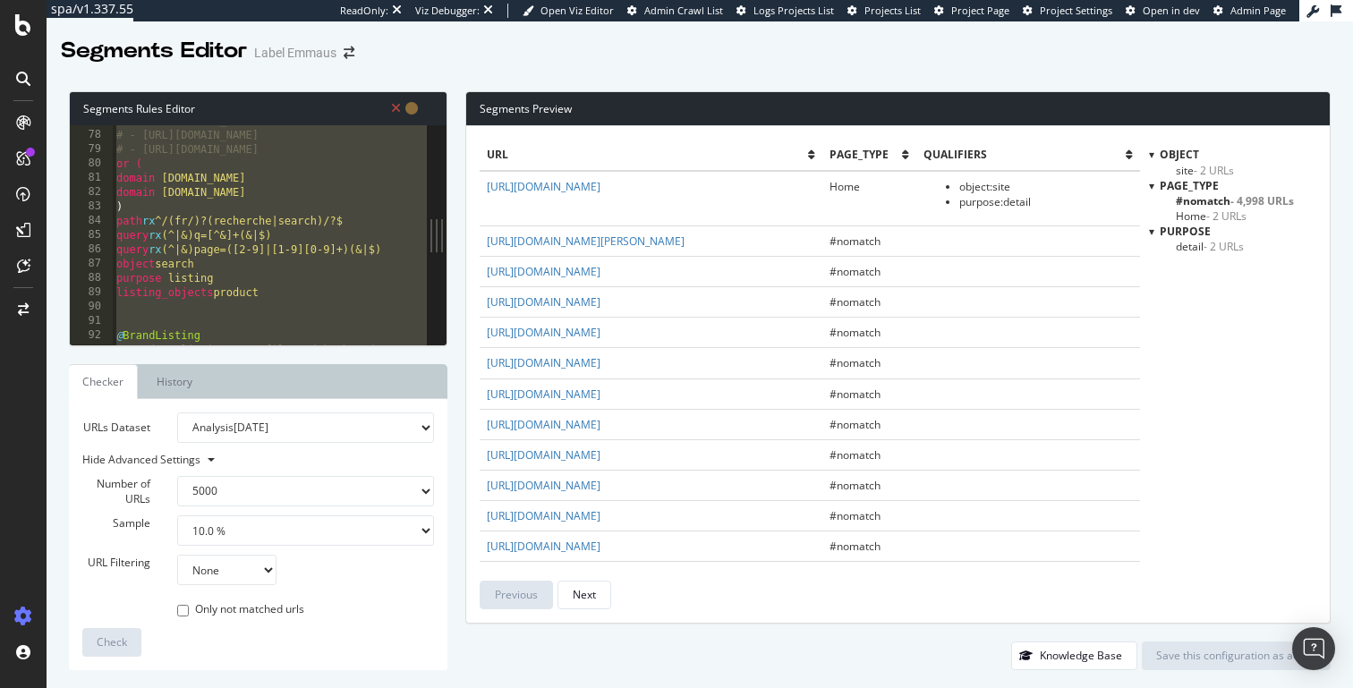
paste textarea "purpose resource"
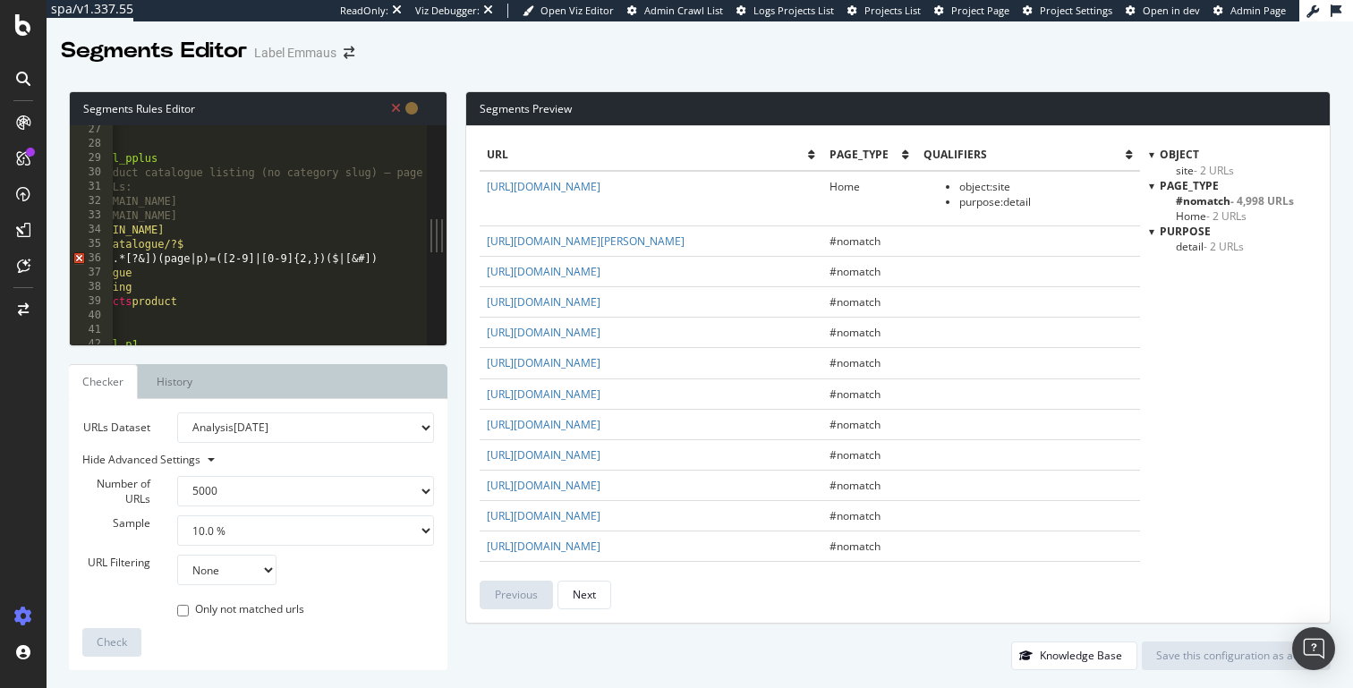
scroll to position [0, 84]
click at [362, 260] on div "@ CatalogueAll_pplus # Global product catalogue listing (no category slug) – pa…" at bounding box center [379, 247] width 703 height 248
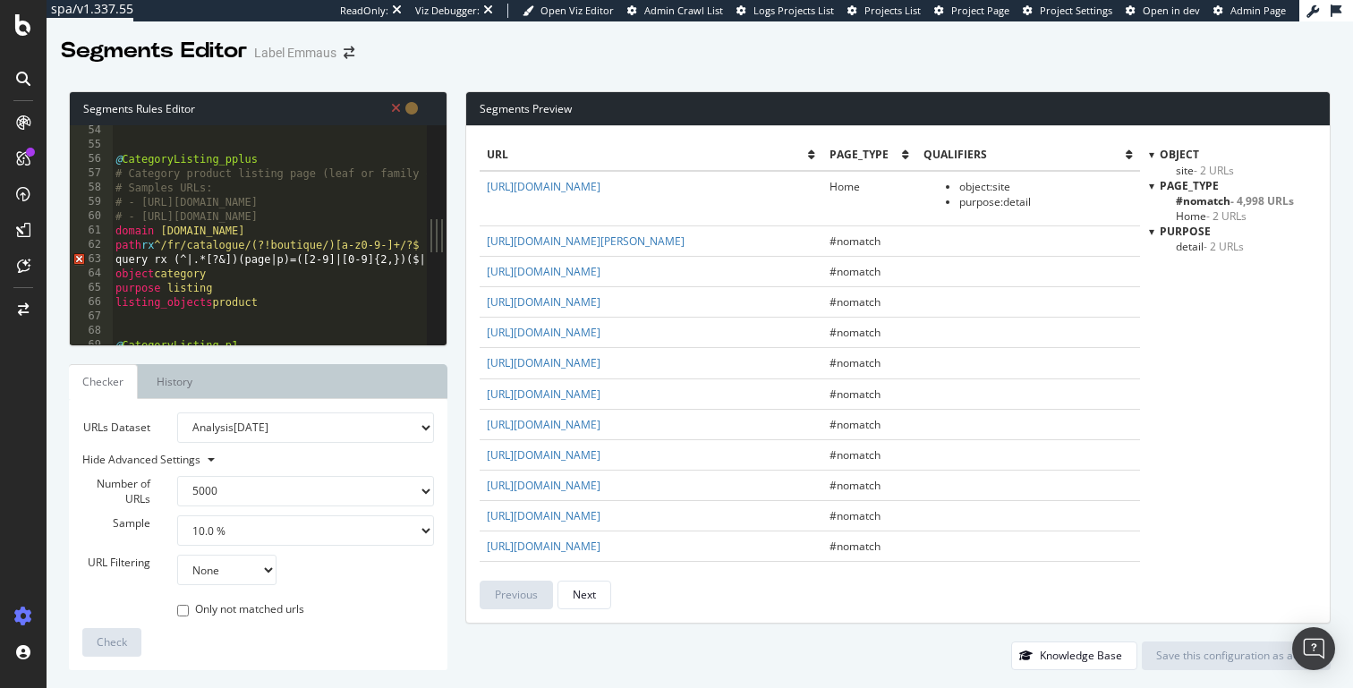
scroll to position [843, 0]
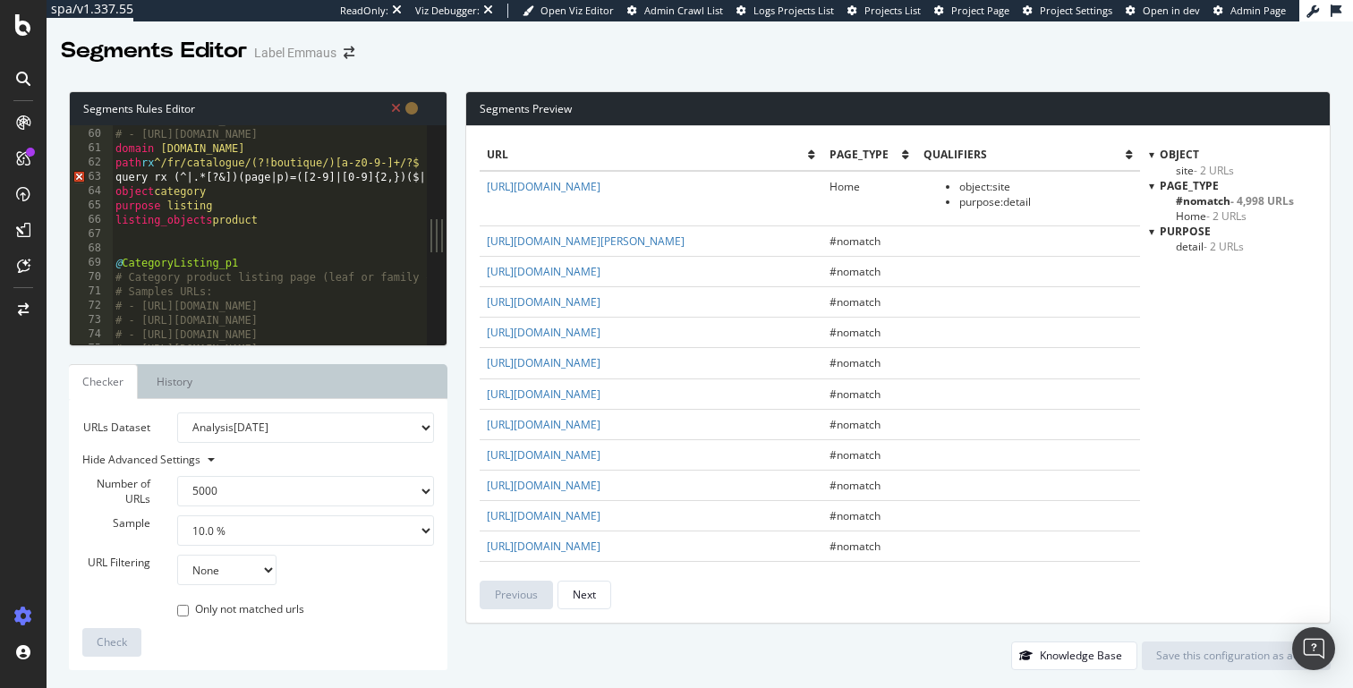
click at [358, 184] on div "# - [URL][DOMAIN_NAME] # - [URL][DOMAIN_NAME] domain [DOMAIN_NAME] path rx ^/fr…" at bounding box center [463, 237] width 703 height 248
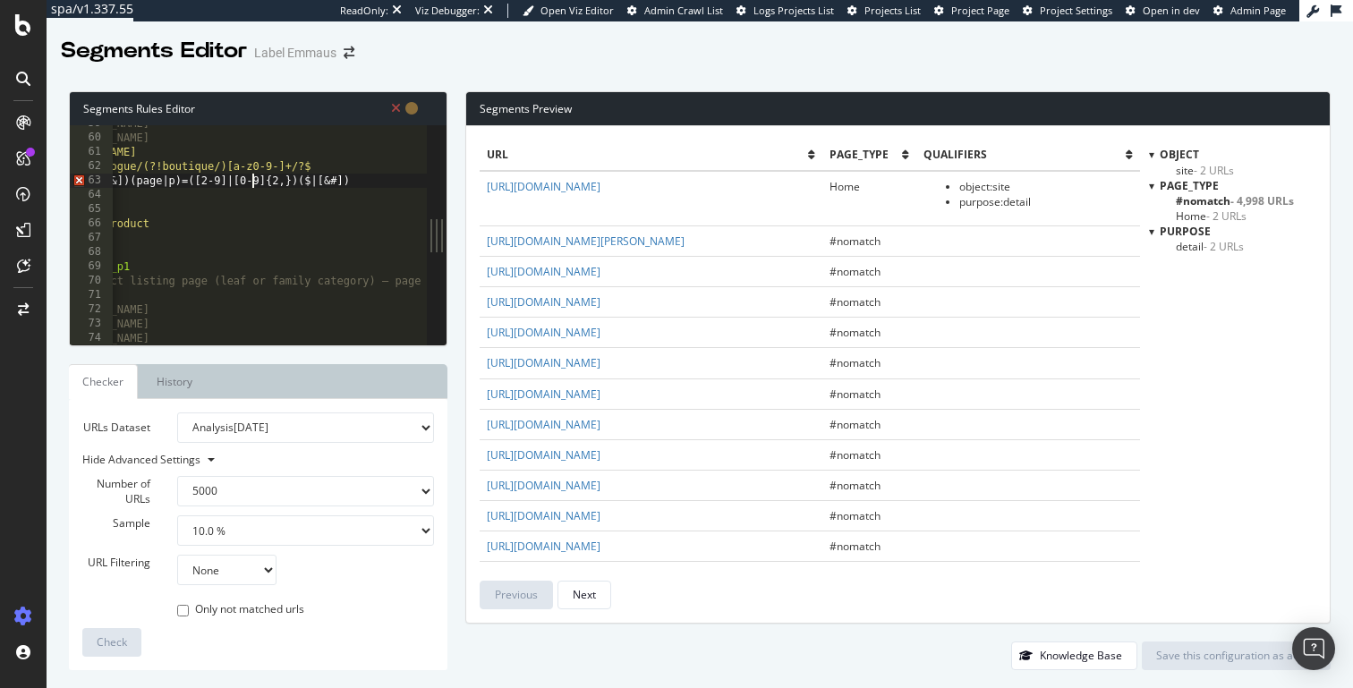
scroll to position [0, 110]
click at [335, 183] on div "# - [URL][DOMAIN_NAME] # - [URL][DOMAIN_NAME] domain [DOMAIN_NAME] path rx ^/fr…" at bounding box center [353, 240] width 703 height 248
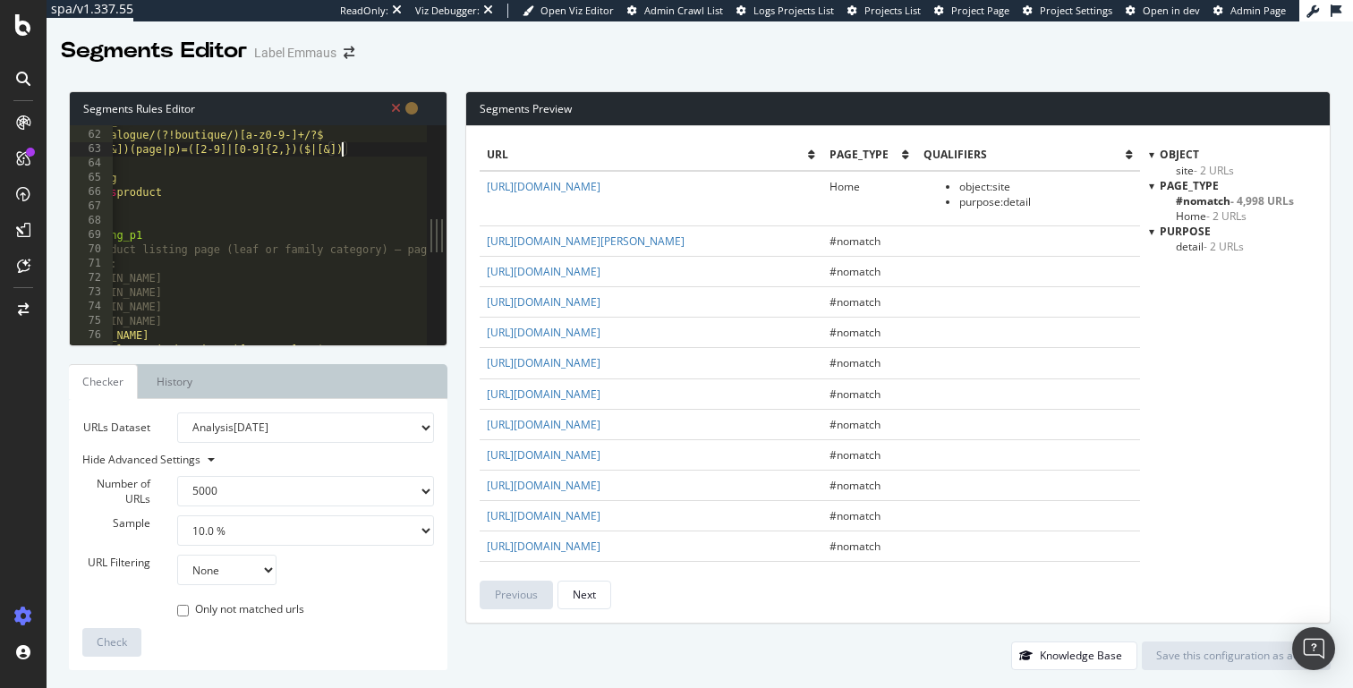
scroll to position [0, 95]
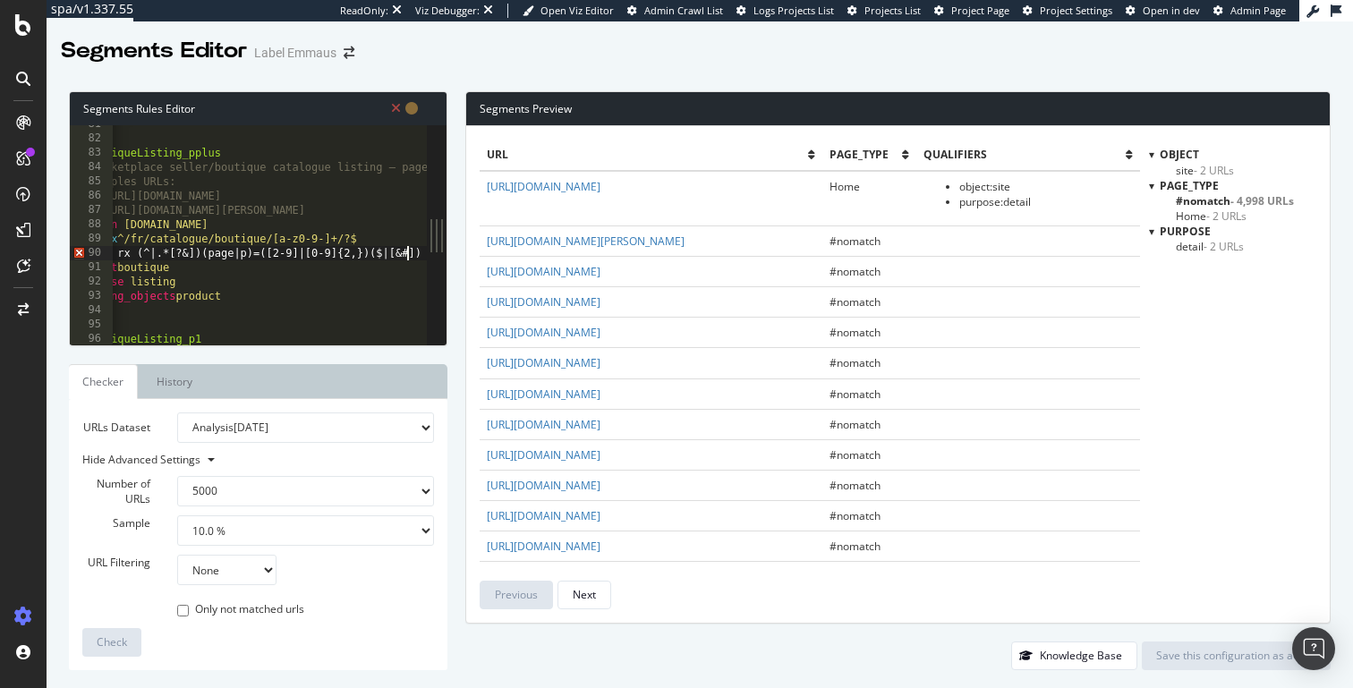
click at [413, 255] on div at bounding box center [418, 368] width 18 height 2792
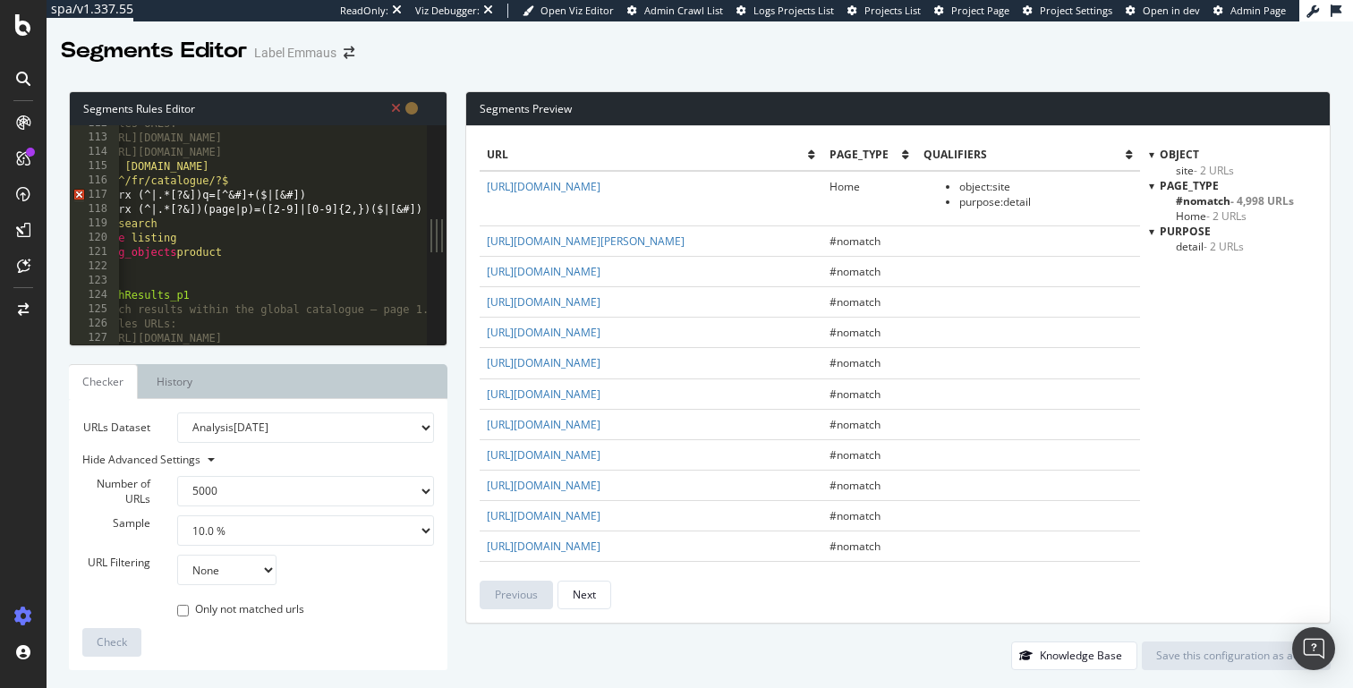
click at [293, 197] on div "# Samples URLs: # - [URL][DOMAIN_NAME] # - [URL][DOMAIN_NAME] domain [DOMAIN_NA…" at bounding box center [427, 240] width 703 height 248
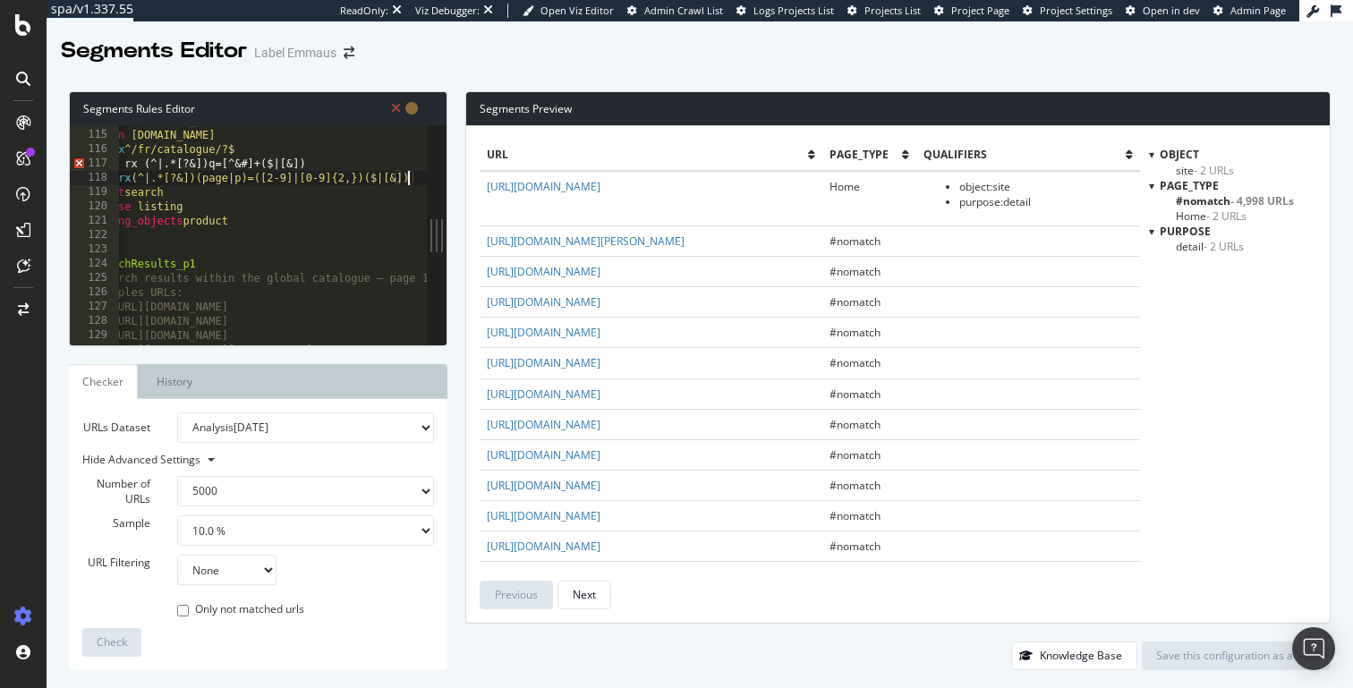
click at [247, 164] on div "# - [URL][DOMAIN_NAME] domain [DOMAIN_NAME] path rx ^/fr/catalogue/?$ query rx …" at bounding box center [433, 238] width 703 height 248
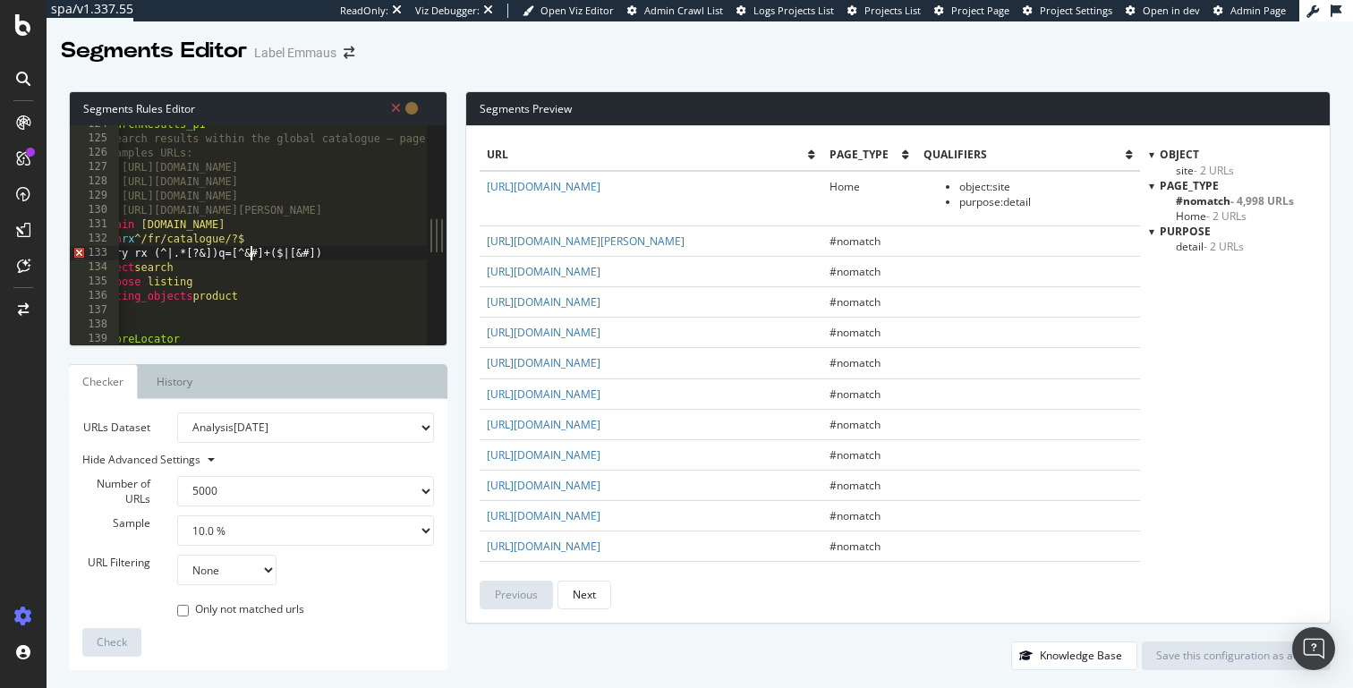
click at [249, 252] on div "@ SearchResults_p1 # Search results within the global catalogue – page 1. # Sam…" at bounding box center [443, 241] width 703 height 248
click at [283, 255] on div "@ SearchResults_p1 # Search results within the global catalogue – page 1. # Sam…" at bounding box center [470, 241] width 703 height 248
click at [327, 255] on div "@ SearchResults_p1 # Search results within the global catalogue – page 1. # Sam…" at bounding box center [470, 241] width 703 height 248
type textarea "query rx (^|.*[?&])q=[^&]+($|[&])"
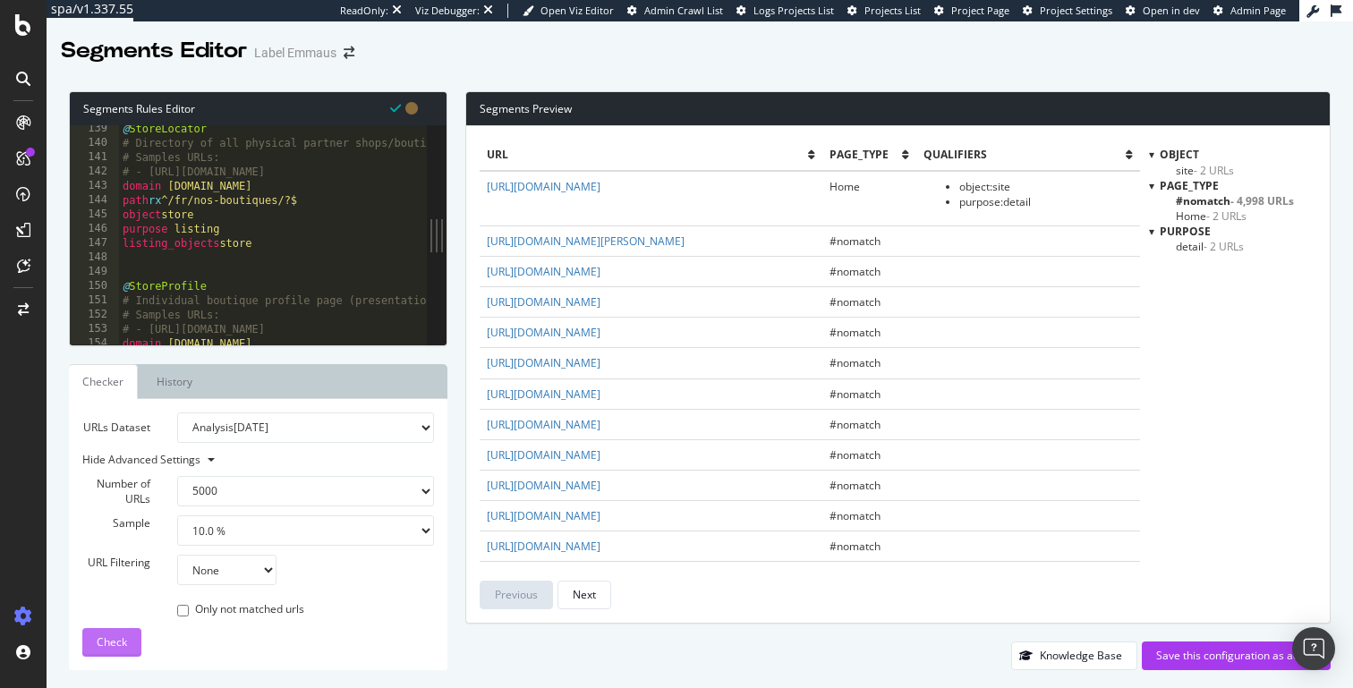
click at [128, 640] on button "Check" at bounding box center [111, 642] width 59 height 29
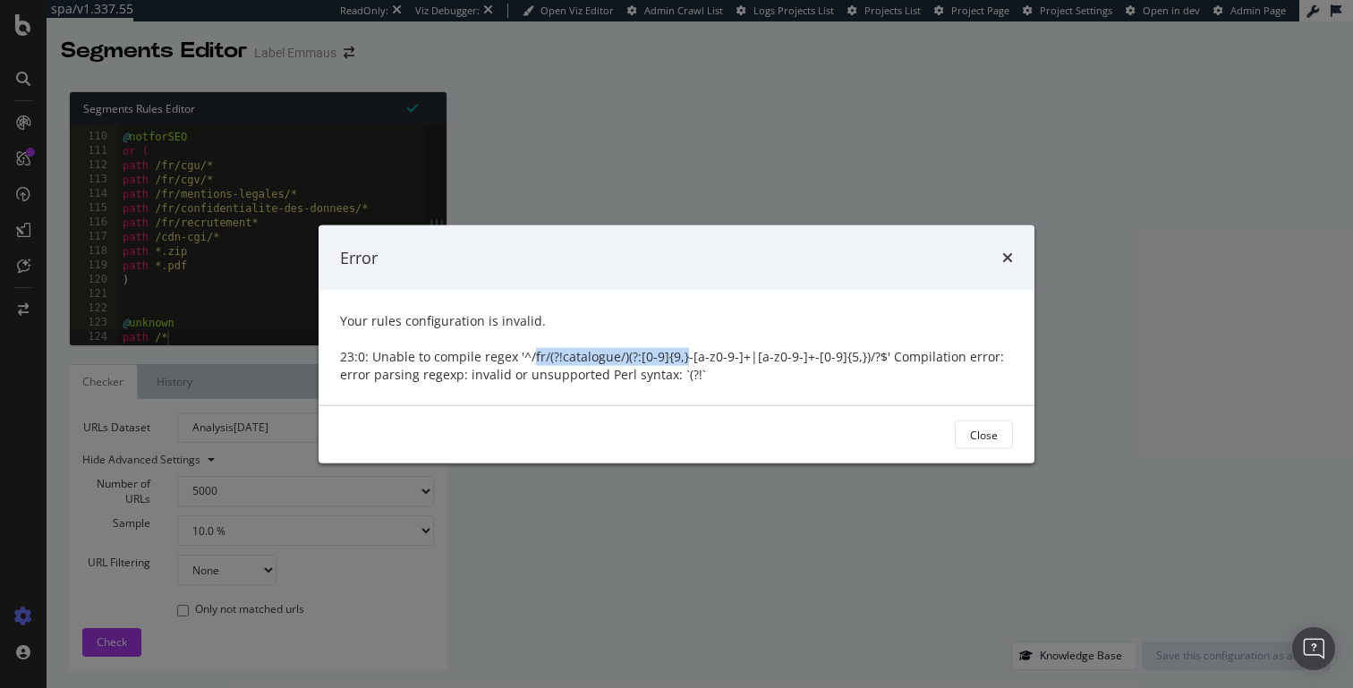
drag, startPoint x: 529, startPoint y: 360, endPoint x: 681, endPoint y: 360, distance: 152.1
click at [681, 360] on div "23:0: Unable to compile regex '^/fr/(?!catalogue/)(?:[0-9]{9,}-[a-z0-9-]+|[a-z0…" at bounding box center [676, 366] width 673 height 36
click at [1008, 253] on icon "times" at bounding box center [1007, 258] width 11 height 14
